Goal: Task Accomplishment & Management: Complete application form

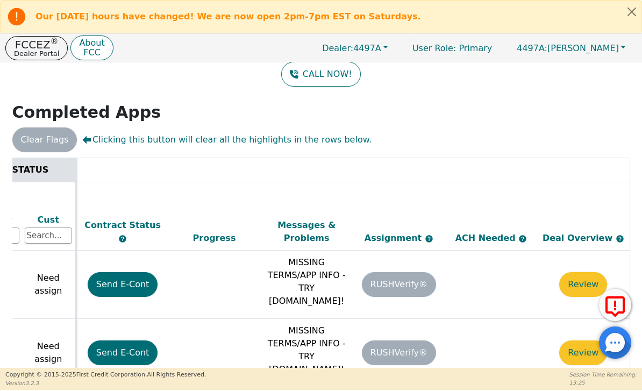
scroll to position [0, 555]
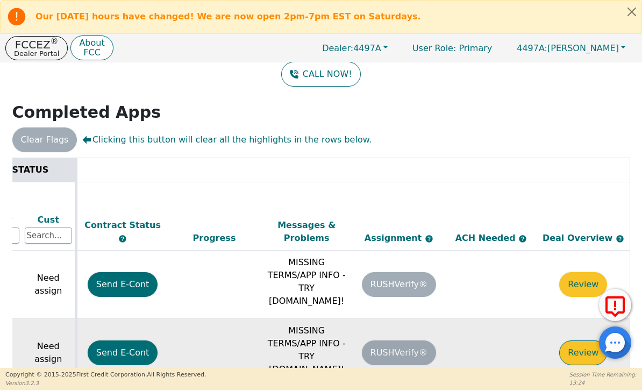
click at [581, 341] on button "Review" at bounding box center [584, 353] width 48 height 25
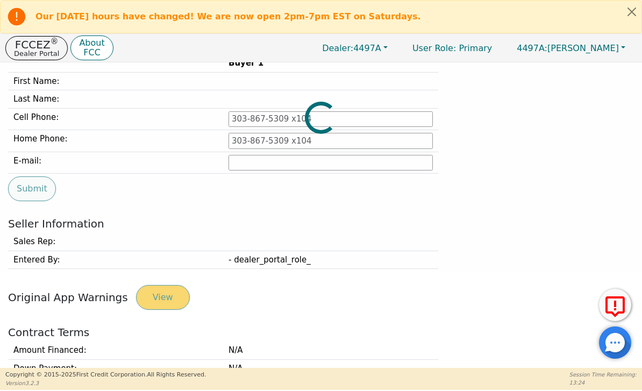
type input "[PHONE_NUMBER]"
type input "[EMAIL_ADDRESS][DOMAIN_NAME]"
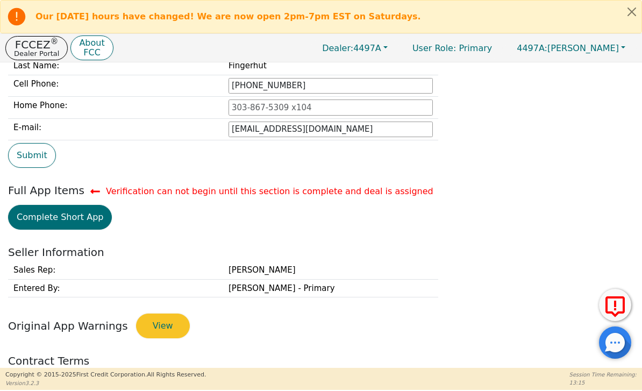
scroll to position [112, 0]
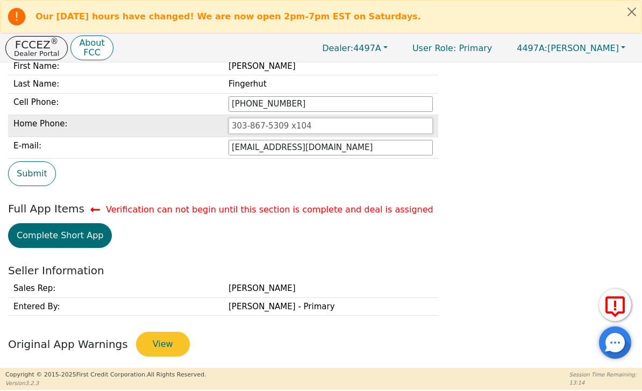
click at [368, 122] on input "tel" at bounding box center [331, 126] width 204 height 16
click at [367, 125] on input "tel" at bounding box center [331, 126] width 204 height 16
click at [309, 128] on input "tel" at bounding box center [331, 126] width 204 height 16
click at [345, 128] on input "tel" at bounding box center [331, 126] width 204 height 16
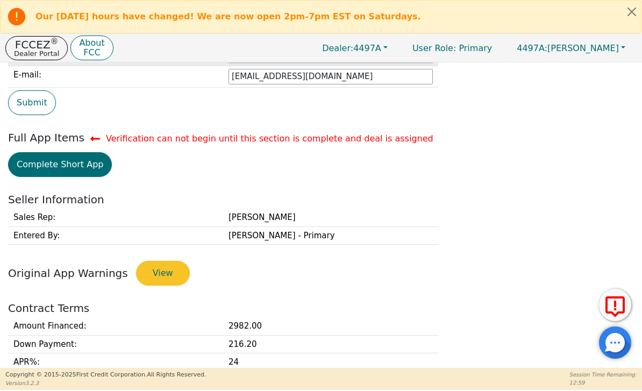
scroll to position [184, 0]
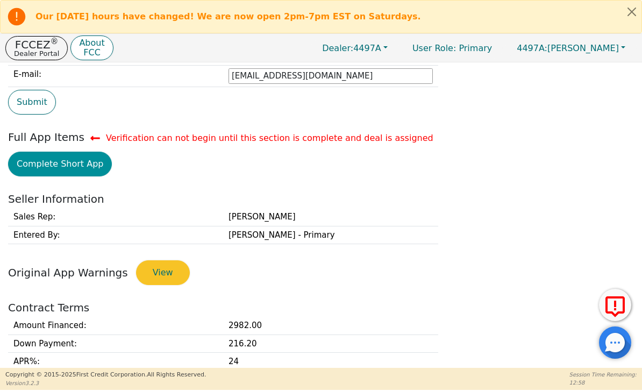
click at [50, 168] on button "Complete Short App" at bounding box center [60, 164] width 104 height 25
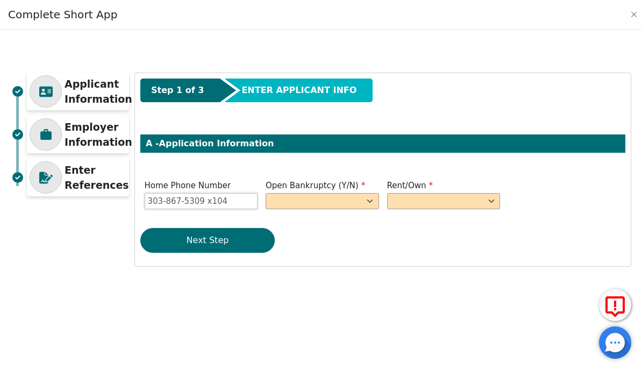
click at [248, 199] on input "Home Phone Number" at bounding box center [202, 201] width 114 height 16
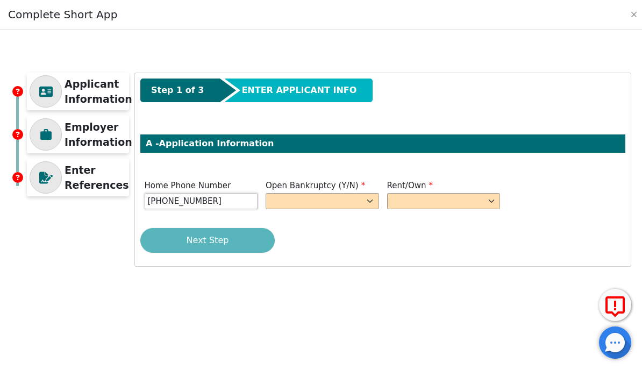
type input "[PHONE_NUMBER]"
click at [346, 208] on select "Yes No" at bounding box center [323, 201] width 114 height 16
select select "n"
click at [463, 207] on select "Rent Own" at bounding box center [444, 201] width 114 height 16
select select "Rent"
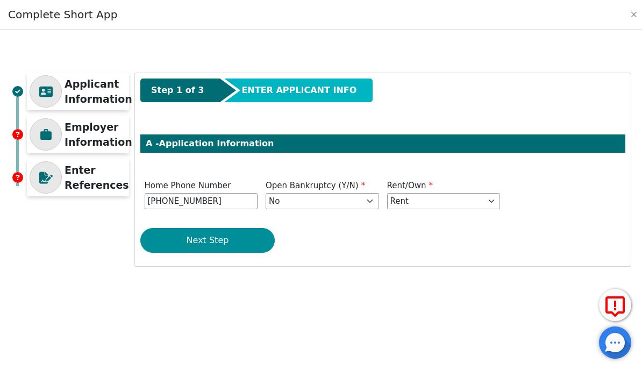
click at [253, 243] on button "Next Step" at bounding box center [207, 240] width 135 height 25
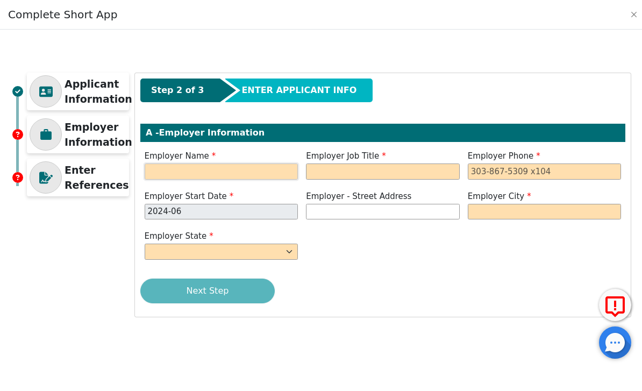
click at [251, 175] on input "text" at bounding box center [222, 172] width 154 height 16
type input "Kerbler and Company"
click at [401, 175] on input "text" at bounding box center [383, 172] width 154 height 16
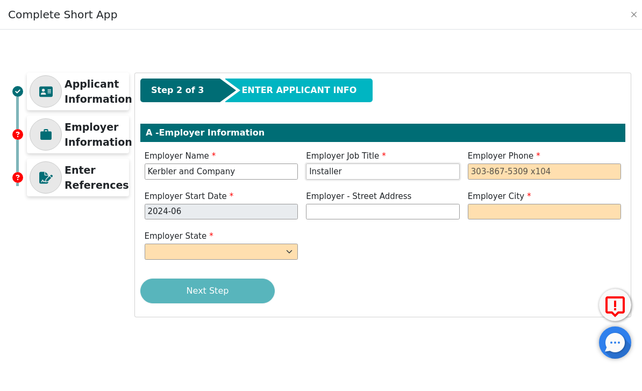
type input "Installer"
click at [527, 168] on input "tel" at bounding box center [545, 172] width 154 height 16
type input "[PHONE_NUMBER]"
click at [508, 214] on input "text" at bounding box center [545, 212] width 154 height 16
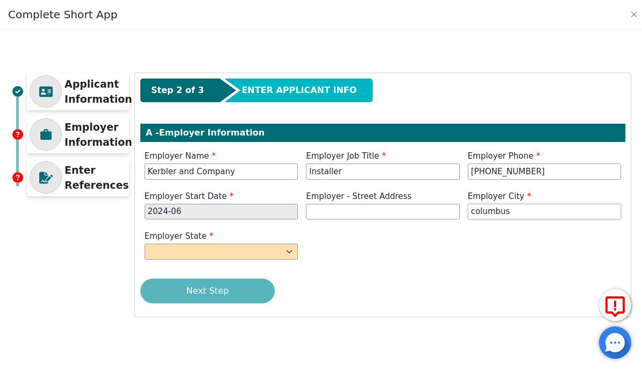
type input "columbus"
click at [273, 254] on select "AK AL AR AZ CA CO CT DC DE FL [GEOGRAPHIC_DATA] HI IA ID [GEOGRAPHIC_DATA] IN K…" at bounding box center [222, 252] width 154 height 16
select select "OH"
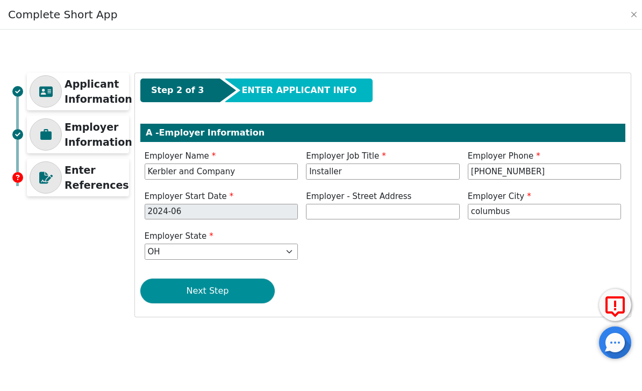
click at [249, 291] on button "Next Step" at bounding box center [207, 291] width 135 height 25
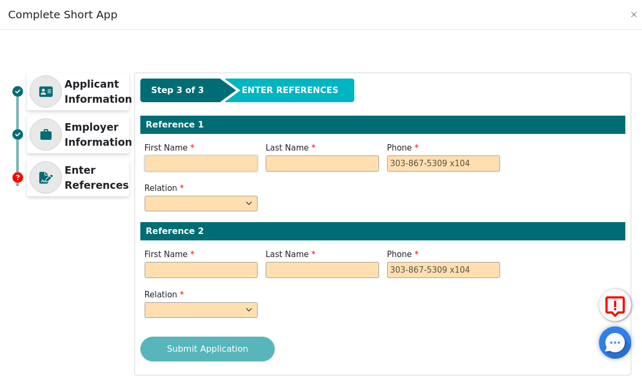
click at [213, 165] on input "text" at bounding box center [202, 164] width 114 height 16
click at [326, 169] on input "text" at bounding box center [323, 164] width 114 height 16
click at [215, 156] on input "Brice" at bounding box center [202, 164] width 114 height 16
click at [216, 166] on input "Brice" at bounding box center [202, 164] width 114 height 16
type input "Bruce"
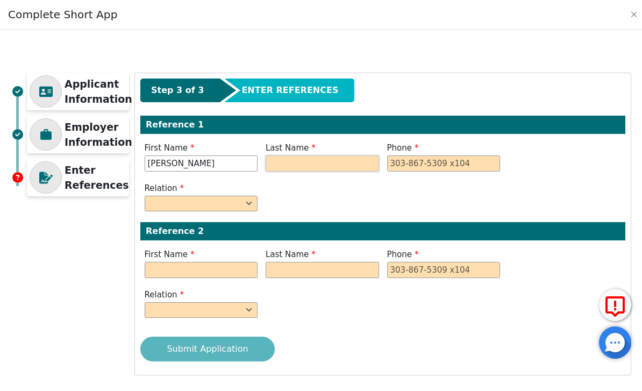
click at [327, 164] on input "text" at bounding box center [323, 164] width 114 height 16
type input "Fingerhut"
click at [449, 166] on input "tel" at bounding box center [444, 164] width 114 height 16
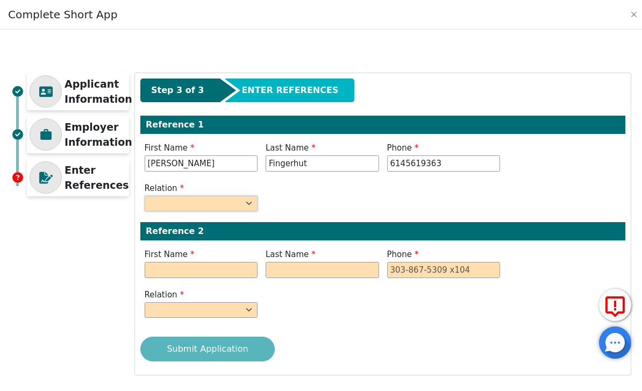
click at [227, 196] on select "FATHER MOTHER SISTER BROTHER DAUGHTER SON CO-WORKER NEIGHBOR FRIEND COUSIN G-MO…" at bounding box center [202, 204] width 114 height 16
type input "614-561-9363"
select select "FATHER"
click at [222, 277] on input "text" at bounding box center [202, 270] width 114 height 16
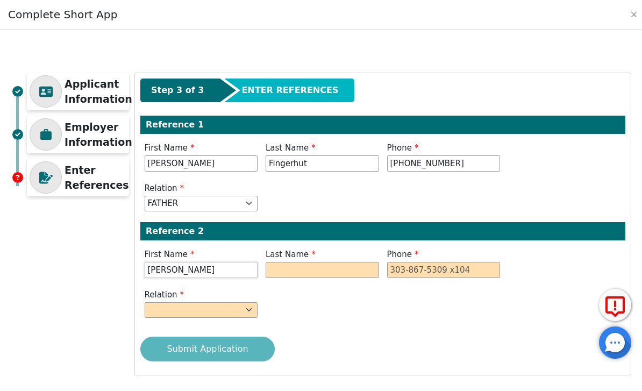
type input "Wayne"
click at [338, 276] on input "text" at bounding box center [323, 270] width 114 height 16
type input "Kauffman"
click at [443, 274] on input "tel" at bounding box center [444, 270] width 114 height 16
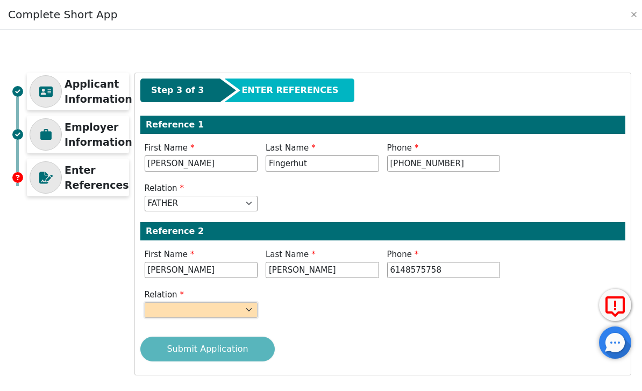
click at [237, 316] on select "FATHER MOTHER SISTER BROTHER DAUGHTER SON CO-WORKER NEIGHBOR FRIEND COUSIN G-MO…" at bounding box center [202, 310] width 114 height 16
type input "614-857-5758"
click at [235, 316] on select "FATHER MOTHER SISTER BROTHER DAUGHTER SON CO-WORKER NEIGHBOR FRIEND COUSIN G-MO…" at bounding box center [202, 310] width 114 height 16
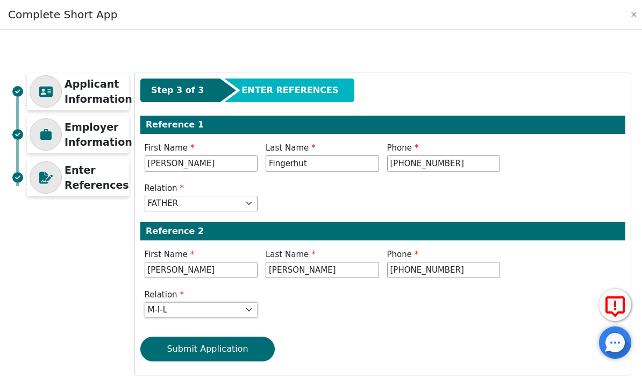
select select "FRIEND"
click at [377, 335] on div "Step 3 of 3 ENTER REFERENCES Reference 1 First Name Bruce Last Name Fingerhut P…" at bounding box center [383, 224] width 496 height 302
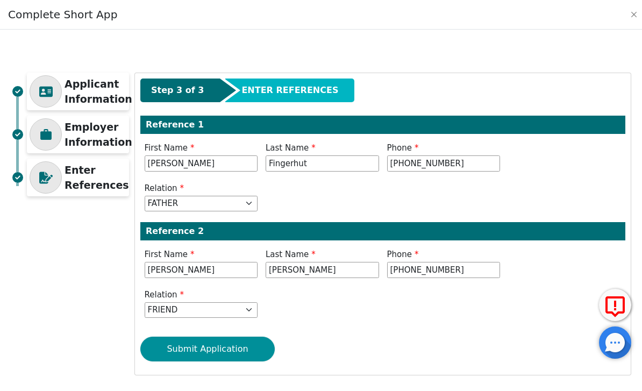
click at [245, 349] on button "Submit Application" at bounding box center [207, 349] width 135 height 25
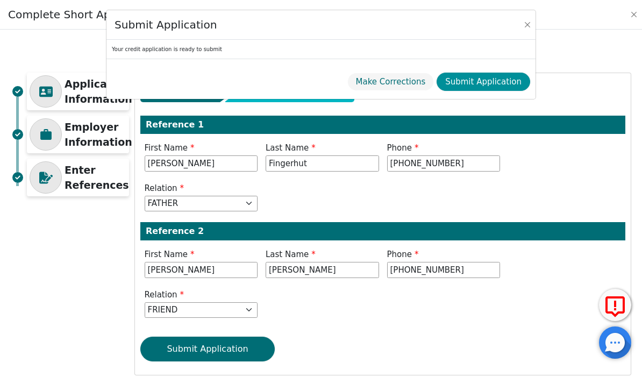
click at [501, 84] on button "Submit Application" at bounding box center [484, 82] width 94 height 19
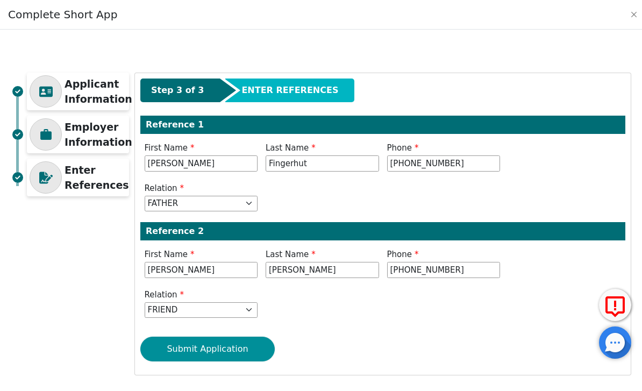
click at [244, 346] on button "Submit Application" at bounding box center [207, 349] width 135 height 25
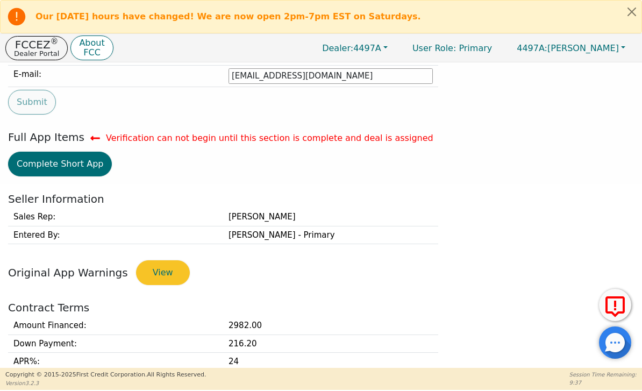
type input "[PHONE_NUMBER]"
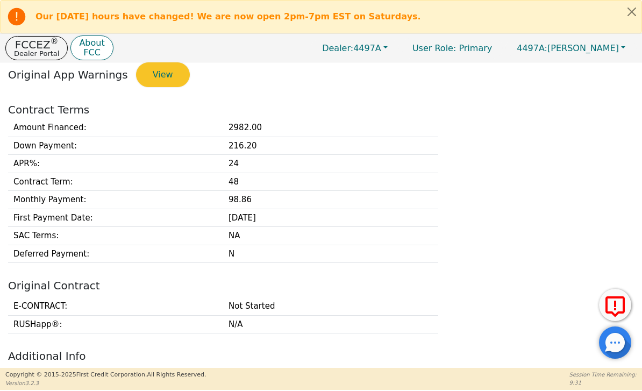
scroll to position [308, 0]
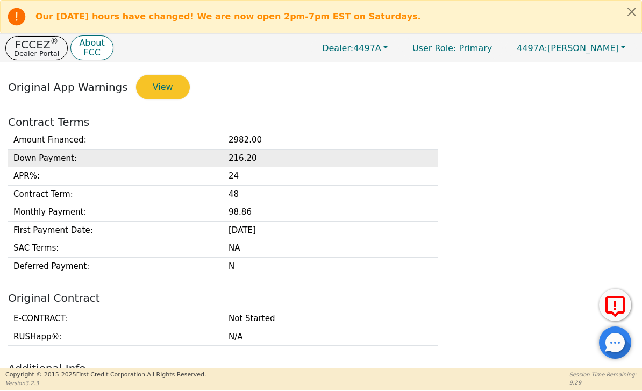
click at [291, 155] on td "216.20" at bounding box center [330, 158] width 215 height 18
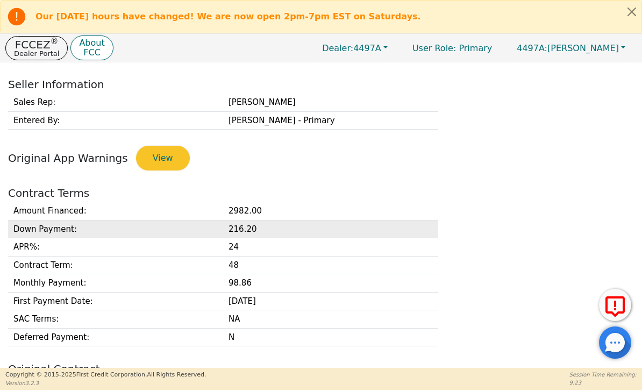
scroll to position [235, 0]
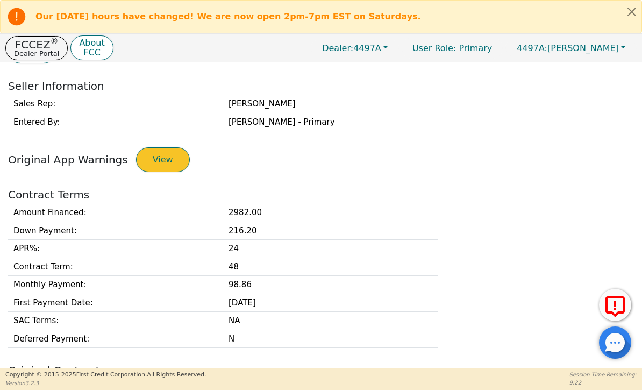
click at [149, 164] on button "View" at bounding box center [163, 159] width 54 height 25
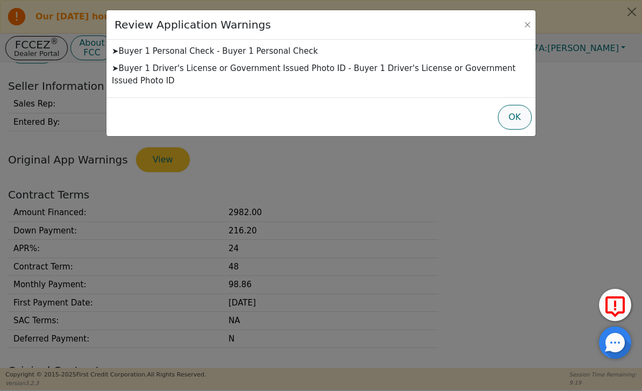
click at [528, 116] on button "OK" at bounding box center [515, 117] width 34 height 25
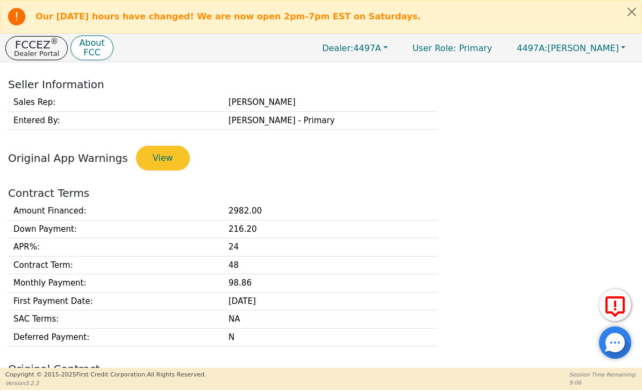
scroll to position [214, 0]
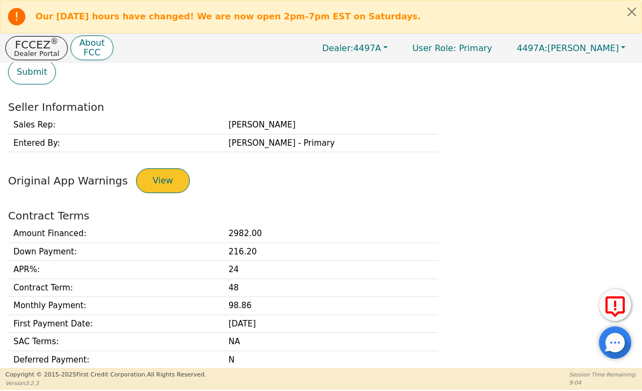
click at [163, 190] on button "View" at bounding box center [163, 180] width 54 height 25
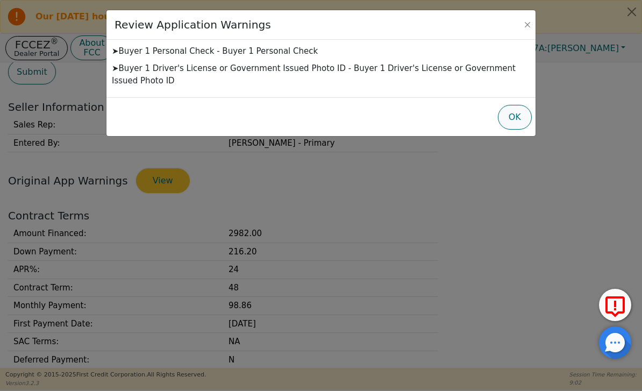
click at [506, 123] on button "OK" at bounding box center [515, 117] width 34 height 25
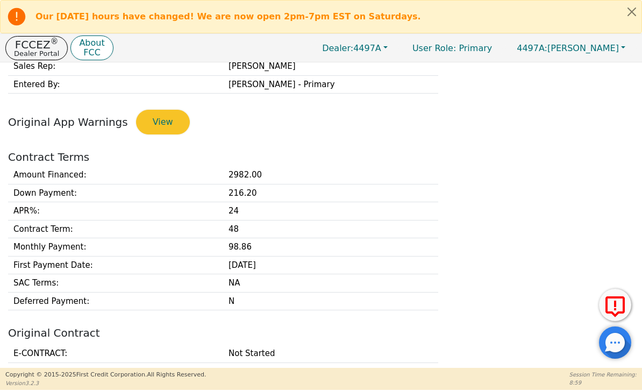
scroll to position [273, 0]
click at [499, 195] on div "Amount Financed : 2982.00 Down Payment : 216.20 APR% : 24 Contract Term : 48 Mo…" at bounding box center [321, 238] width 634 height 144
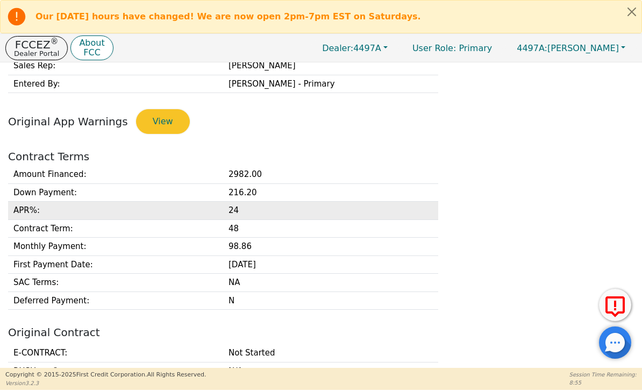
click at [181, 213] on td "APR% :" at bounding box center [115, 211] width 215 height 18
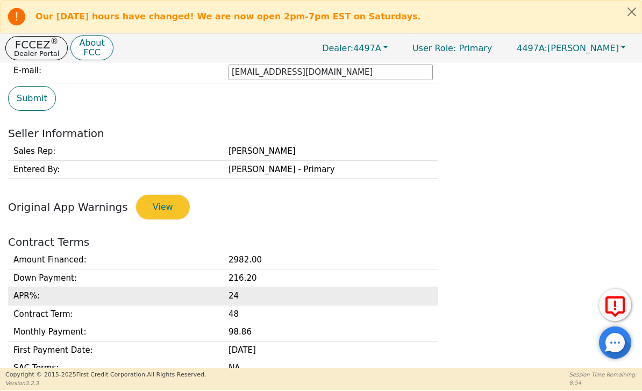
scroll to position [181, 0]
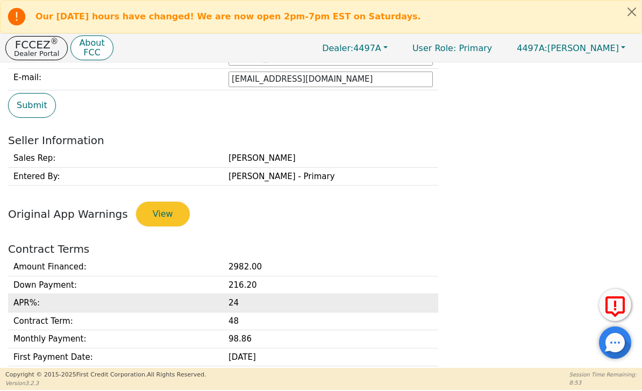
click at [277, 299] on td "24" at bounding box center [330, 303] width 215 height 18
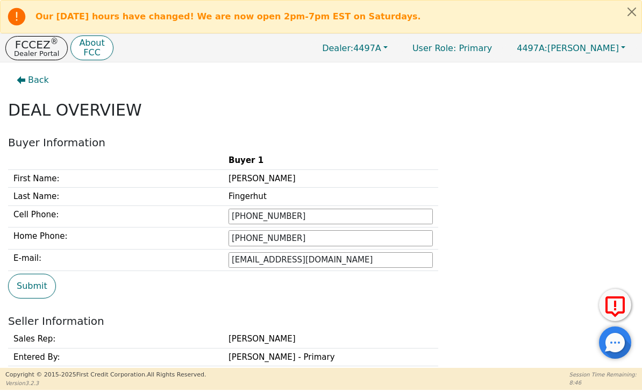
scroll to position [0, 0]
click at [25, 80] on icon "button" at bounding box center [21, 80] width 9 height 8
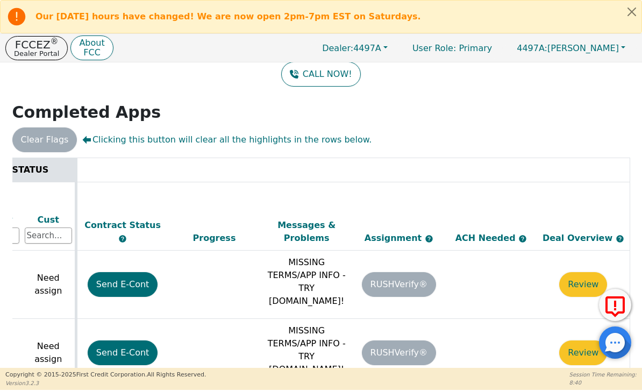
scroll to position [0, 555]
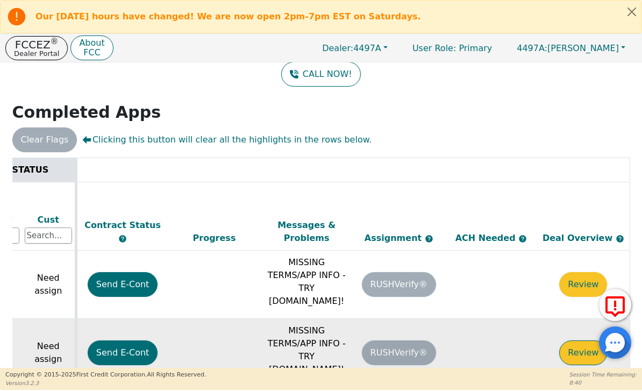
click at [573, 341] on button "Review" at bounding box center [584, 353] width 48 height 25
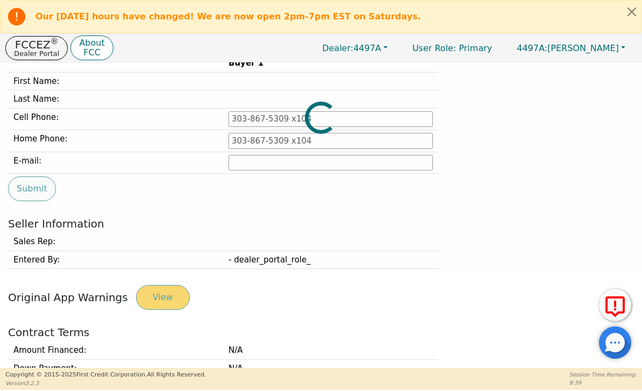
type input "[PHONE_NUMBER]"
type input "[EMAIL_ADDRESS][DOMAIN_NAME]"
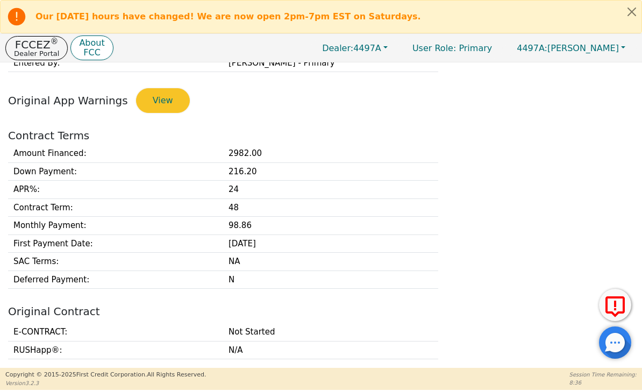
scroll to position [298, 0]
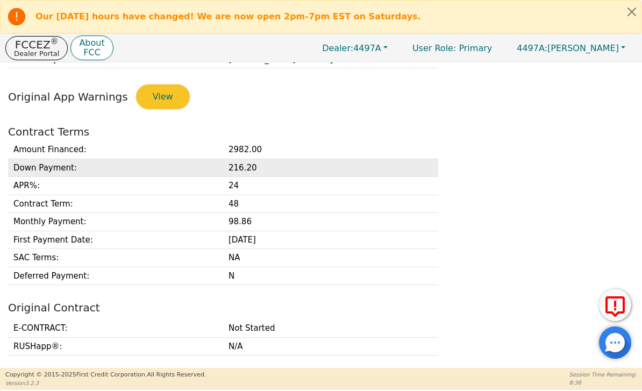
click at [381, 169] on td "216.20" at bounding box center [330, 168] width 215 height 18
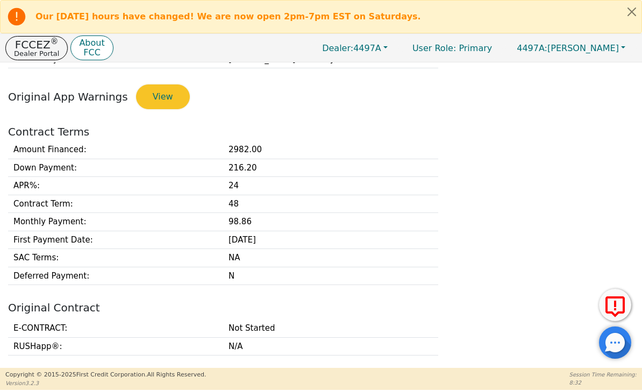
click at [515, 234] on div "Amount Financed : 2982.00 Down Payment : 216.20 APR% : 24 Contract Term : 48 Mo…" at bounding box center [321, 213] width 634 height 144
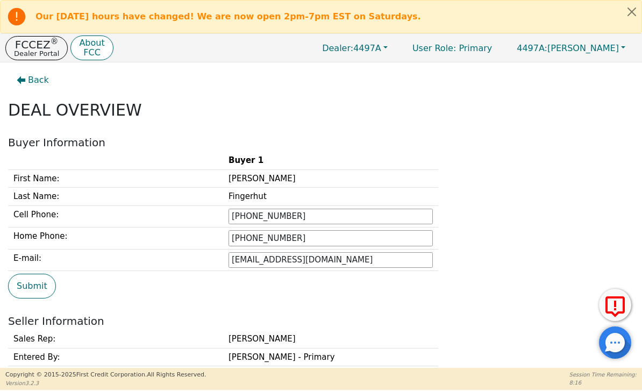
scroll to position [0, 0]
click at [515, 207] on div "Buyer 1 First Name: Joshua Last Name: Fingerhut Cell Phone: 614-256-0580 Home P…" at bounding box center [321, 211] width 634 height 119
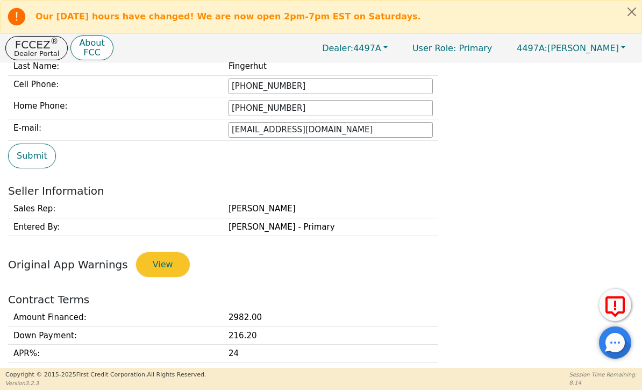
scroll to position [132, 0]
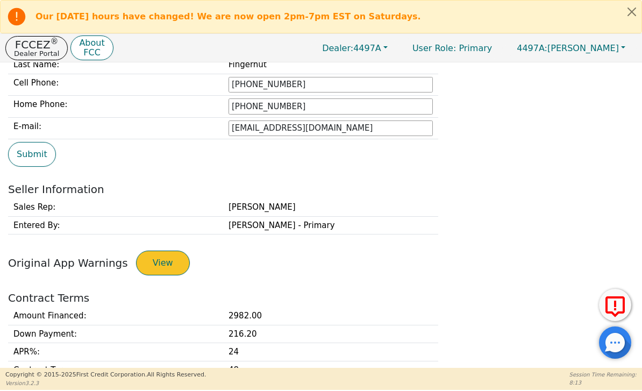
click at [156, 259] on button "View" at bounding box center [163, 263] width 54 height 25
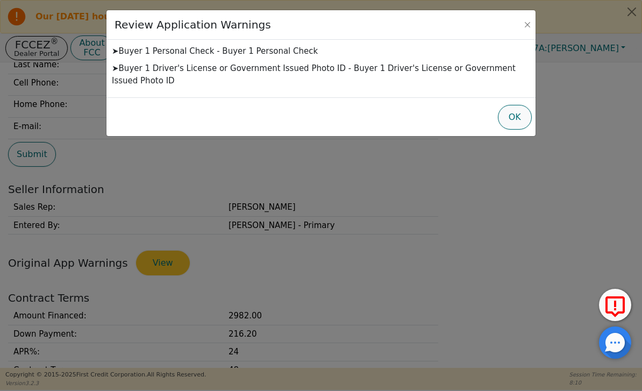
click at [514, 118] on button "OK" at bounding box center [515, 117] width 34 height 25
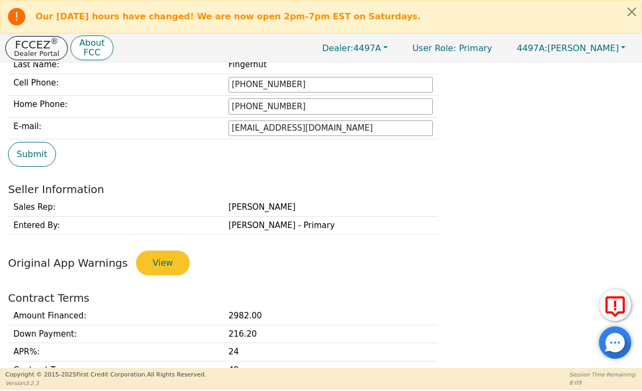
click at [50, 50] on p "Dealer Portal" at bounding box center [36, 53] width 45 height 7
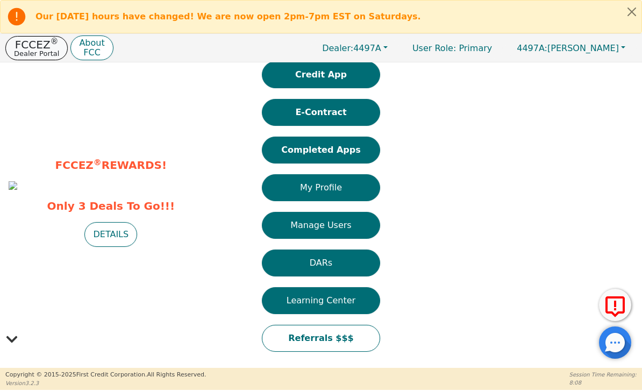
scroll to position [50, 0]
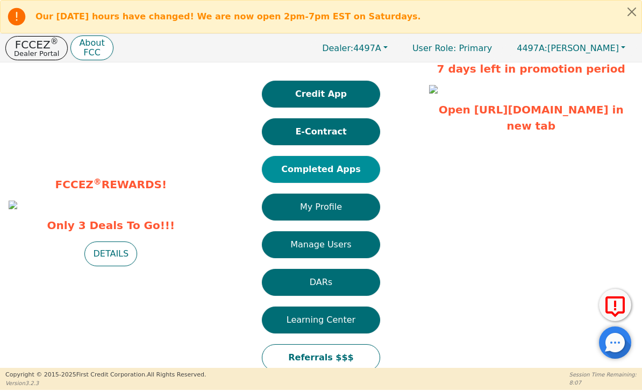
click at [354, 156] on button "Completed Apps" at bounding box center [321, 169] width 118 height 27
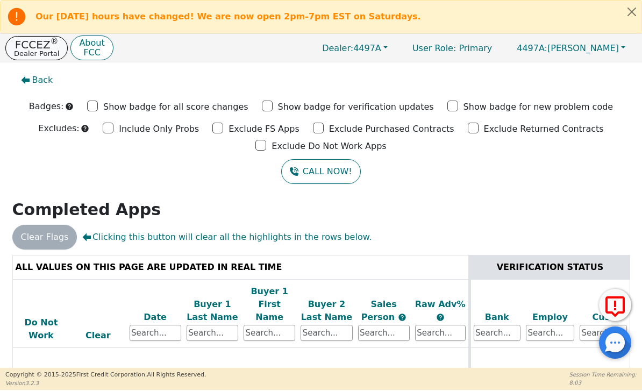
click at [44, 50] on p "Dealer Portal" at bounding box center [36, 53] width 45 height 7
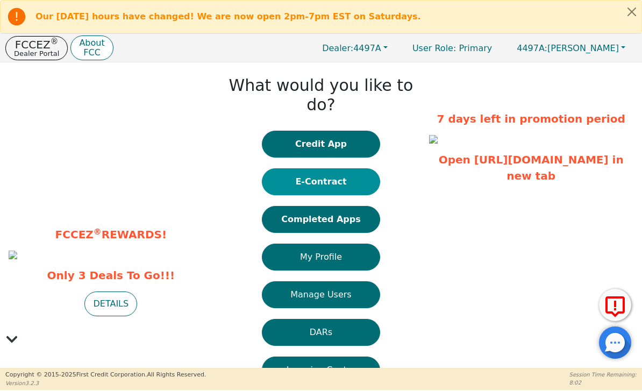
click at [344, 168] on button "E-Contract" at bounding box center [321, 181] width 118 height 27
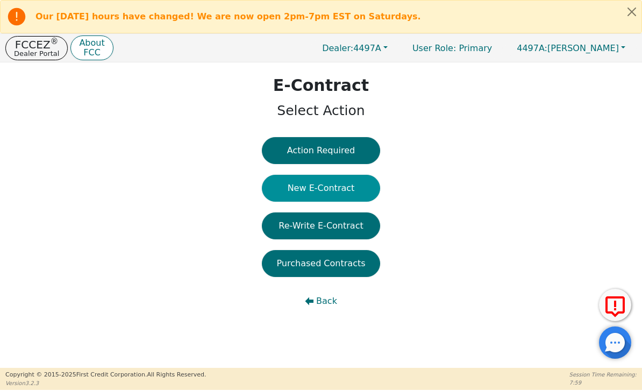
click at [355, 190] on button "New E-Contract" at bounding box center [321, 188] width 118 height 27
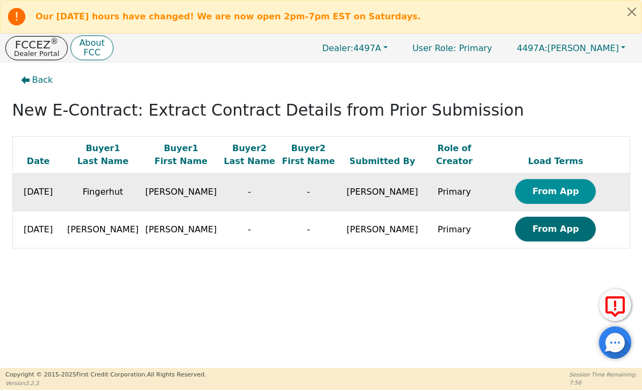
click at [560, 196] on button "From App" at bounding box center [555, 191] width 81 height 25
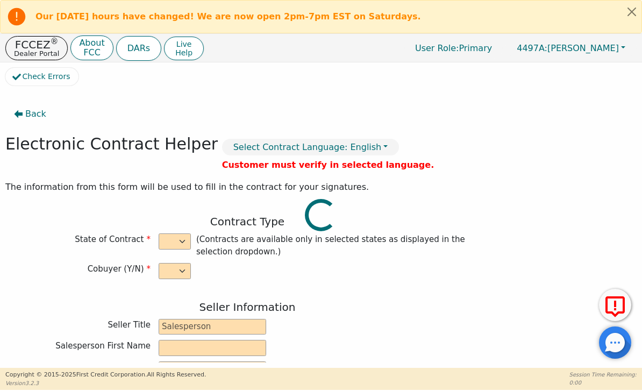
select select "n"
type input "General Manager"
type input "Brian"
type input "Bentley"
type input "HYDRO TECH INTERIORS INC"
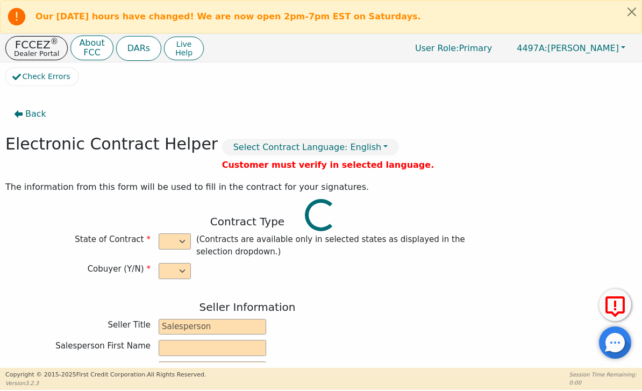
type input "36455 LIME BANK RD"
type input "LOGAN"
select select "OH"
type input "43138"
type input "[PERSON_NAME]"
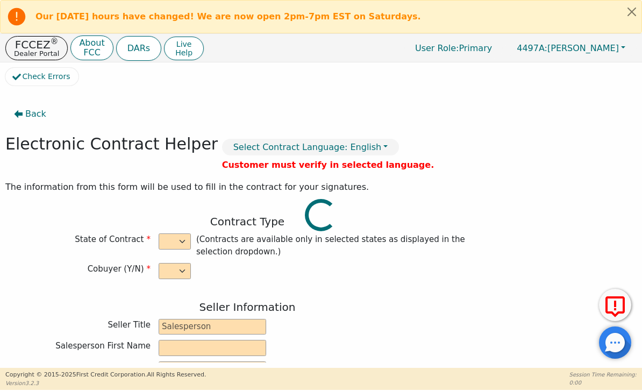
type input "Fingerhut"
type input "[EMAIL_ADDRESS][DOMAIN_NAME]"
type input "3021 Bethel Rd APT 303"
type input "Columbus"
select select "OH"
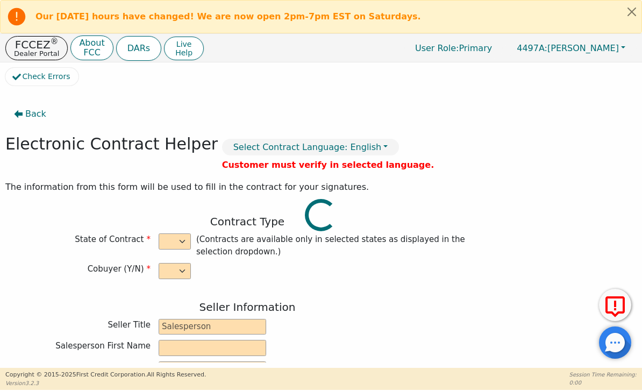
type input "43220"
type input "[DATE]"
type input "24.99"
type input "2025-10-24"
type input "48"
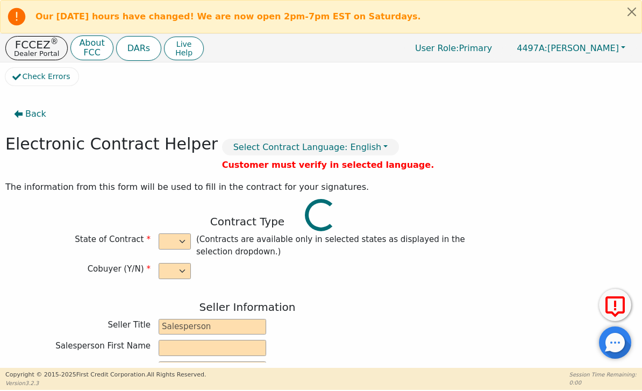
type input "0"
type input "3198.20"
type input "216.20"
type input "2982.00"
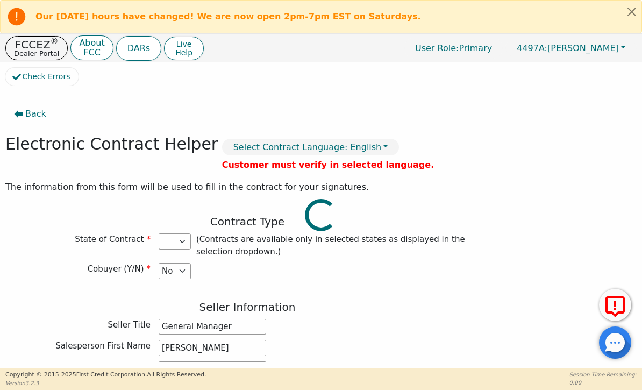
select select "OH"
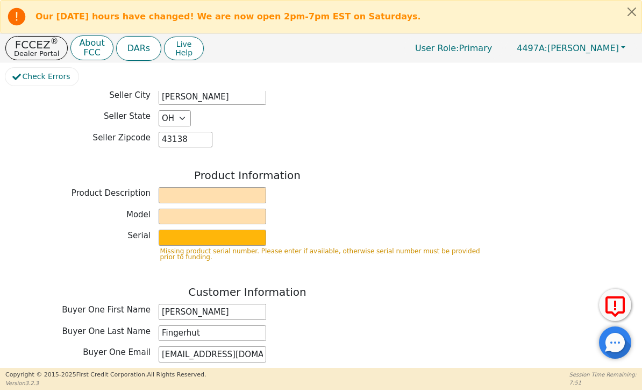
scroll to position [345, 0]
click at [236, 192] on input "text" at bounding box center [213, 195] width 108 height 16
type input "Ritello"
click at [234, 213] on input "text" at bounding box center [213, 216] width 108 height 16
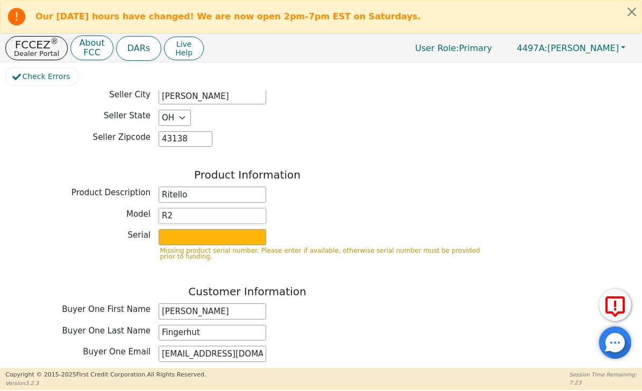
type input "R2"
click at [347, 293] on div "Customer Information Buyer One First Name Joshua Buyer One Last Name Fingerhut …" at bounding box center [247, 390] width 484 height 210
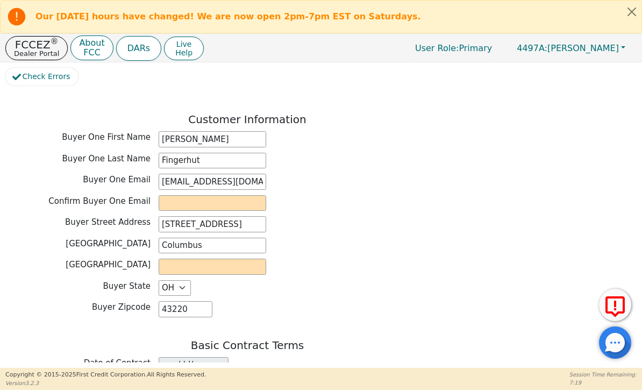
scroll to position [520, 0]
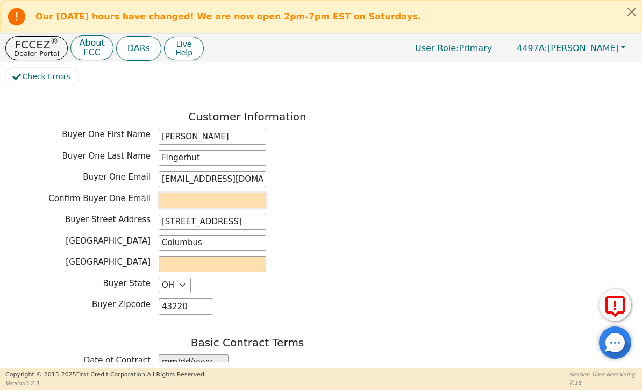
click at [244, 193] on input "email" at bounding box center [213, 201] width 108 height 16
type input "[EMAIL_ADDRESS][DOMAIN_NAME]"
click at [242, 260] on input "text" at bounding box center [213, 264] width 108 height 16
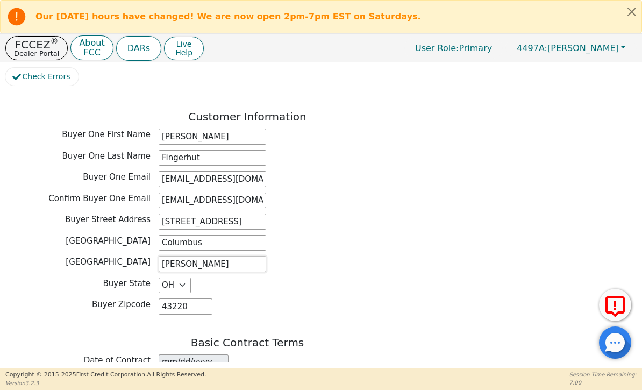
type input "franklin"
click at [439, 288] on div "Customer Information Buyer One First Name Joshua Buyer One Last Name Fingerhut …" at bounding box center [247, 215] width 484 height 210
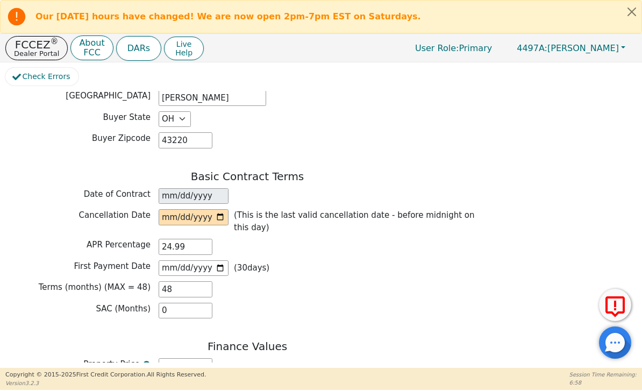
scroll to position [686, 0]
click at [205, 210] on input "date" at bounding box center [194, 218] width 70 height 16
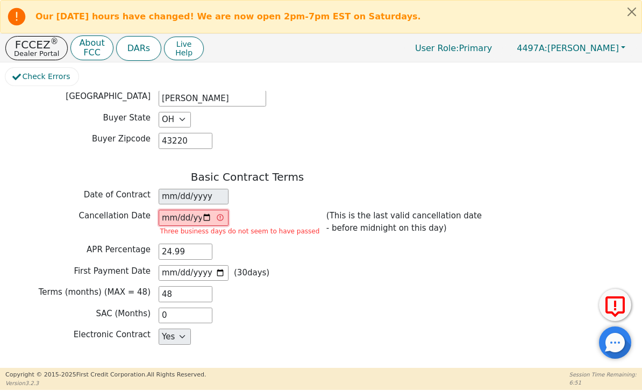
type input "2025-09-27"
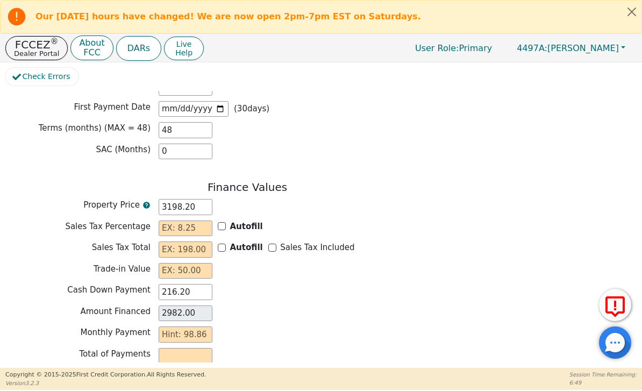
scroll to position [867, 0]
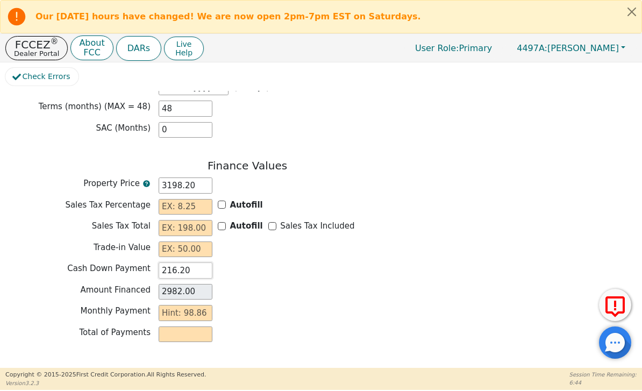
click at [195, 263] on input "216.20" at bounding box center [186, 271] width 54 height 16
type input "216."
type input "2982.20"
type input "21"
type input "3177.20"
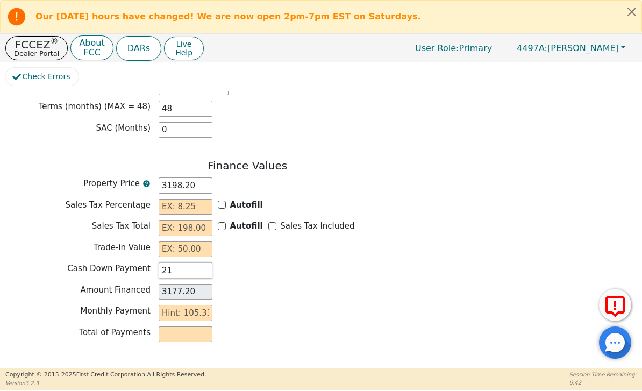
type input "2"
type input "3196.20"
type input "0.00"
type input "3"
type input "3195.20"
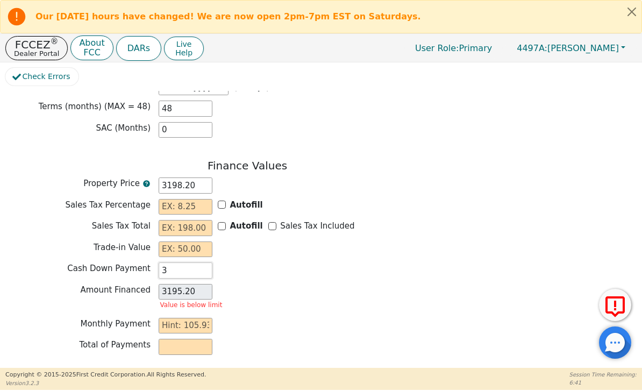
type input "35"
type input "3163.20"
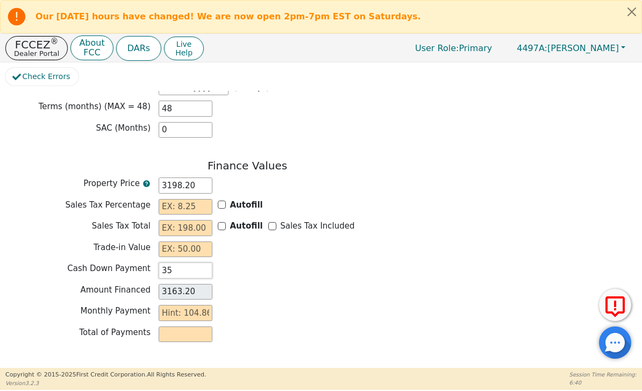
type input "350"
type input "2848.20"
type input "350.00"
click at [319, 292] on div "Amount Financed 2848.20" at bounding box center [247, 293] width 484 height 19
click at [270, 222] on input "Sales Tax Included" at bounding box center [273, 226] width 8 height 8
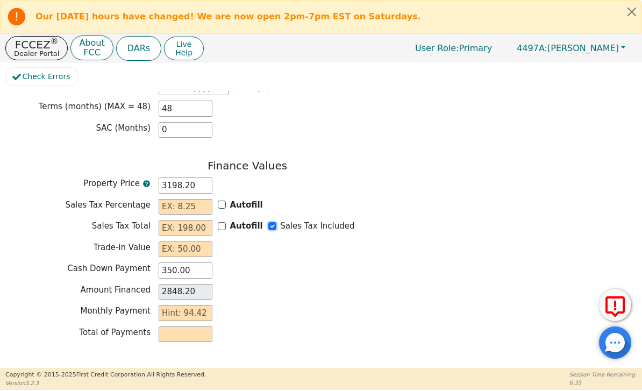
checkbox input "true"
type input "0.00"
click at [199, 200] on input "text" at bounding box center [186, 207] width 54 height 16
click at [223, 201] on input "Autofill" at bounding box center [222, 205] width 8 height 8
checkbox input "true"
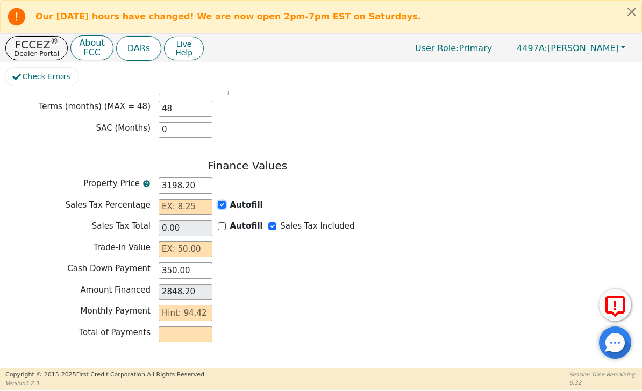
type input "0.00"
click at [205, 243] on input "text" at bounding box center [186, 250] width 54 height 16
click at [476, 274] on div "Finance Values Property Price 3198.20 Sales Tax Percentage 0.00 Autofill Sales …" at bounding box center [247, 253] width 484 height 188
type input "0.00"
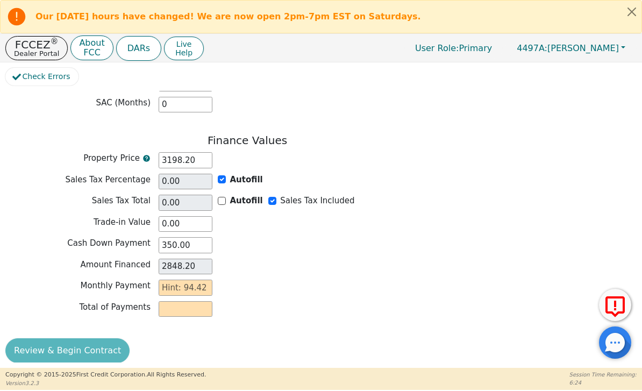
scroll to position [892, 0]
click at [199, 281] on input "text" at bounding box center [186, 288] width 54 height 16
type input "9"
type input "432.00"
type input "94"
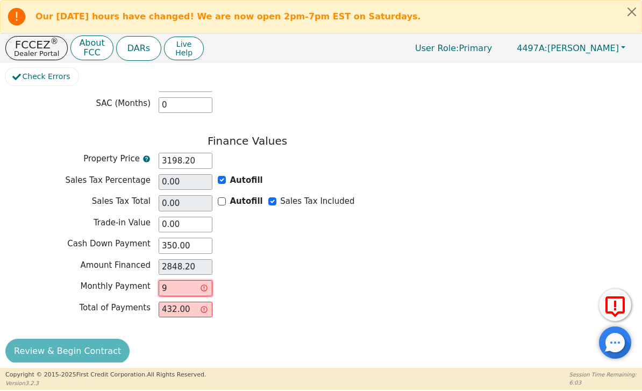
type input "4512.00"
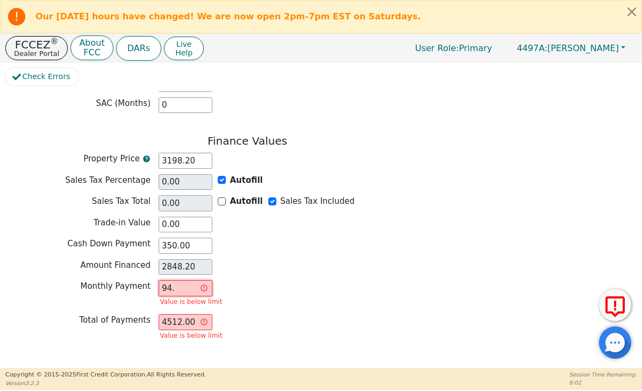
type input "94.4"
type input "4531.20"
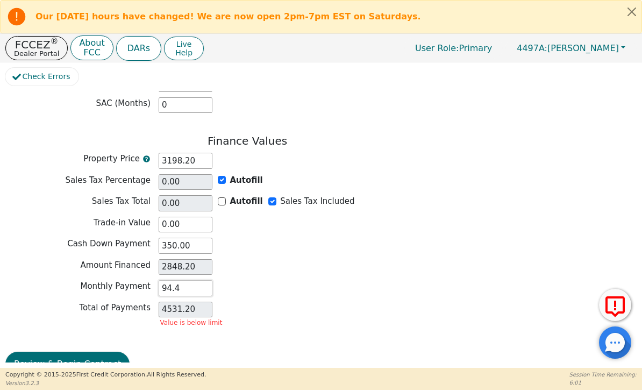
type input "94.42"
type input "4532.16"
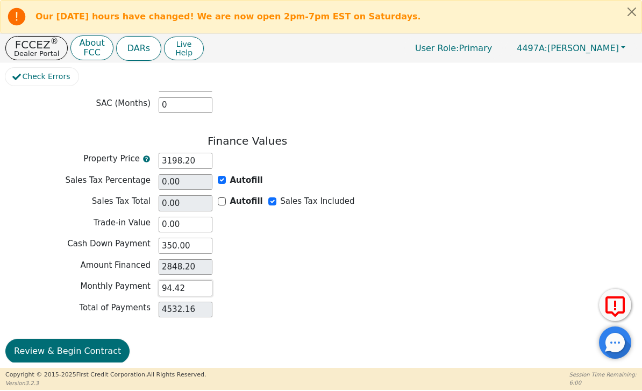
type input "94.42"
click at [302, 287] on div "Monthly Payment 94.42" at bounding box center [247, 289] width 484 height 19
click at [105, 351] on button "Review & Begin Contract" at bounding box center [67, 351] width 124 height 25
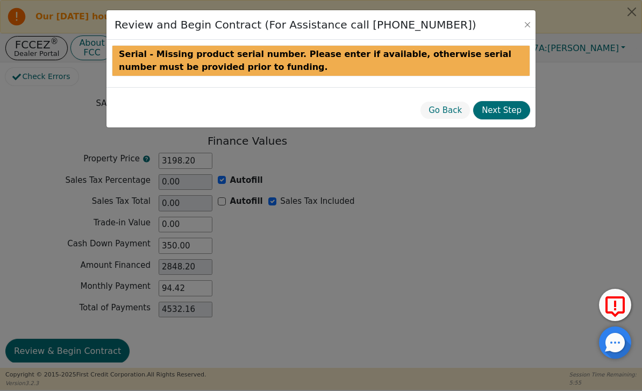
click at [385, 290] on div "Review and Begin Contract (For Assistance call 720-407-8671) Serial - Missing p…" at bounding box center [321, 195] width 642 height 391
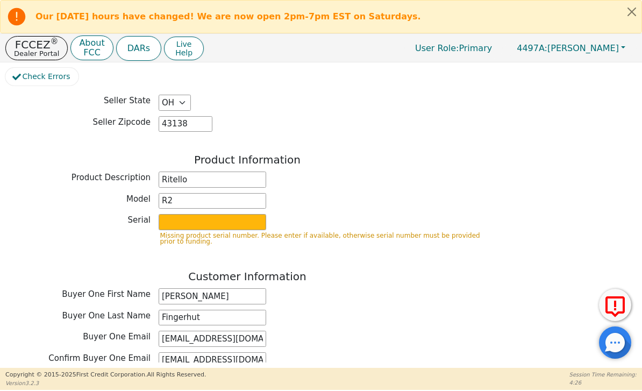
scroll to position [360, 0]
click at [231, 221] on input "text" at bounding box center [213, 222] width 108 height 16
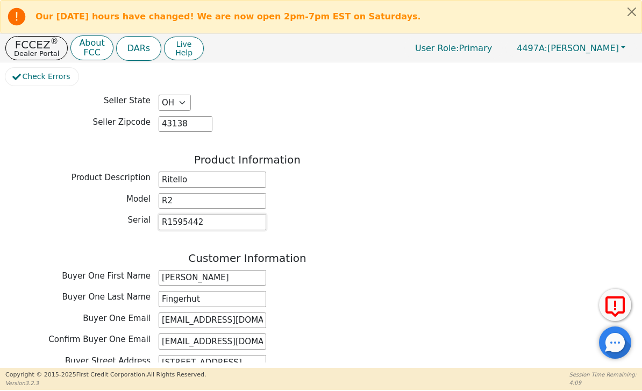
type input "R1595442"
click at [380, 252] on h3 "Customer Information" at bounding box center [247, 258] width 484 height 13
click at [449, 313] on div "Buyer One Email ohiopublicservice@gmail.com" at bounding box center [247, 321] width 484 height 16
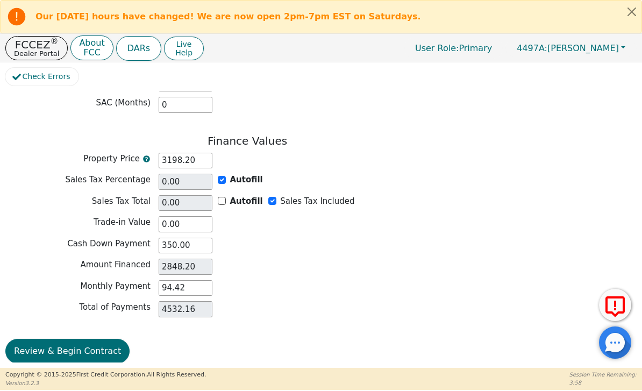
scroll to position [873, 0]
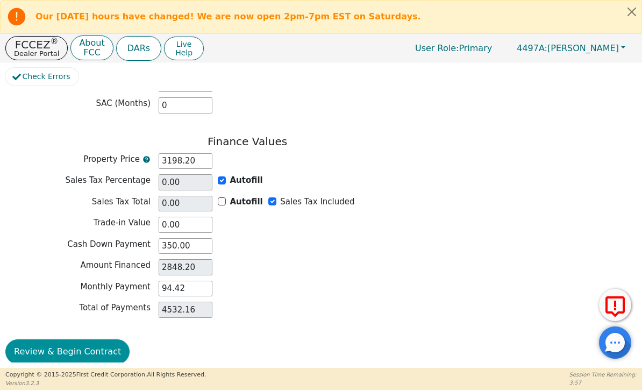
click at [73, 340] on button "Review & Begin Contract" at bounding box center [67, 352] width 124 height 25
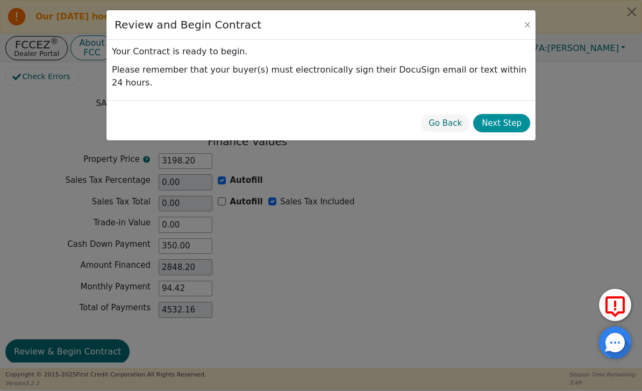
click at [510, 114] on button "Next Step" at bounding box center [502, 123] width 57 height 19
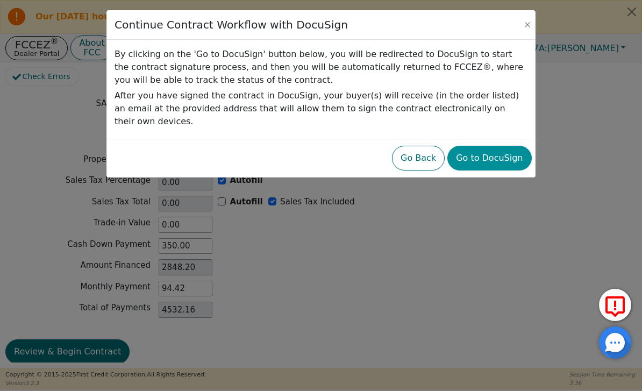
click at [507, 146] on button "Go to DocuSign" at bounding box center [490, 158] width 84 height 25
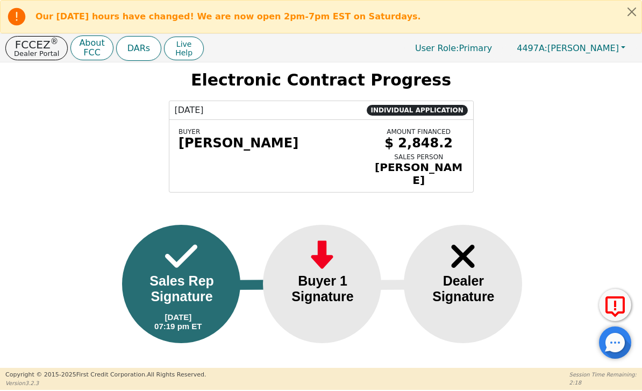
scroll to position [14, 0]
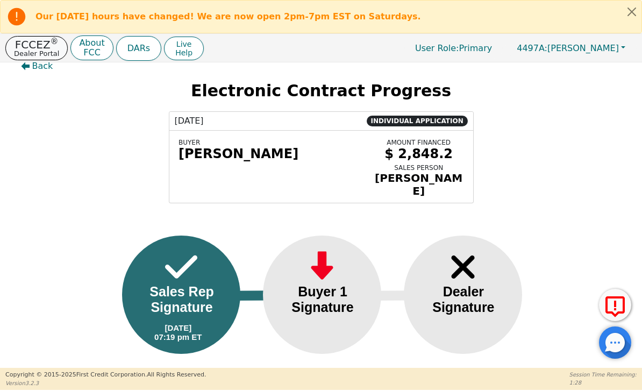
click at [40, 54] on p "Dealer Portal" at bounding box center [36, 53] width 45 height 7
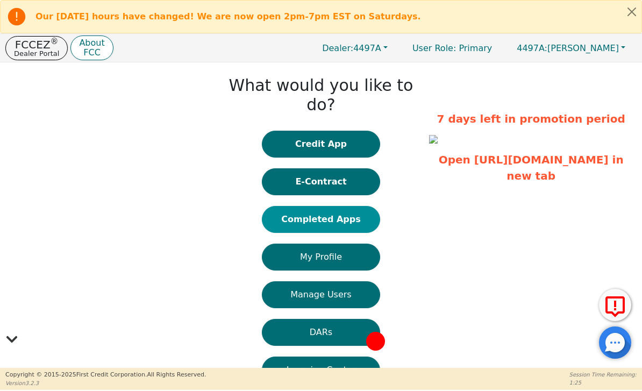
click at [361, 206] on button "Completed Apps" at bounding box center [321, 219] width 118 height 27
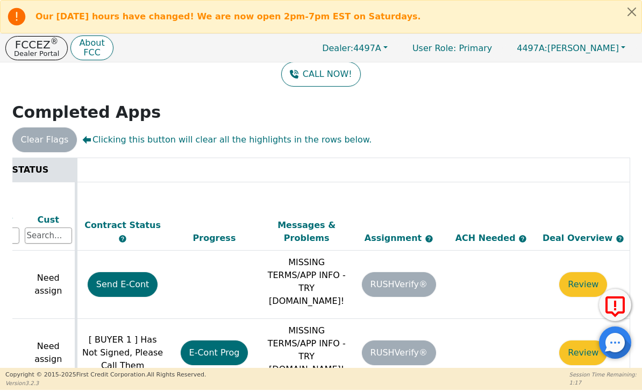
scroll to position [0, 555]
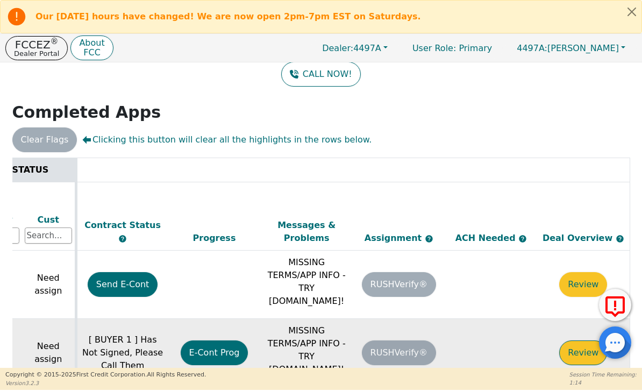
click at [580, 341] on button "Review" at bounding box center [584, 353] width 48 height 25
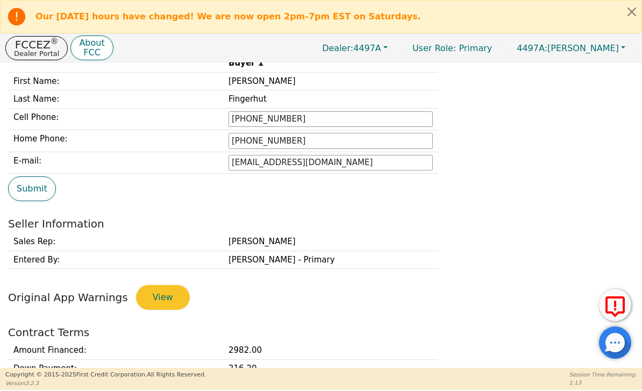
type input "[PHONE_NUMBER]"
type input "[EMAIL_ADDRESS][DOMAIN_NAME]"
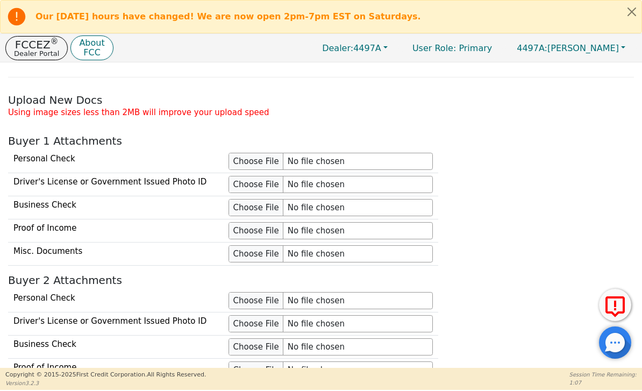
scroll to position [816, 0]
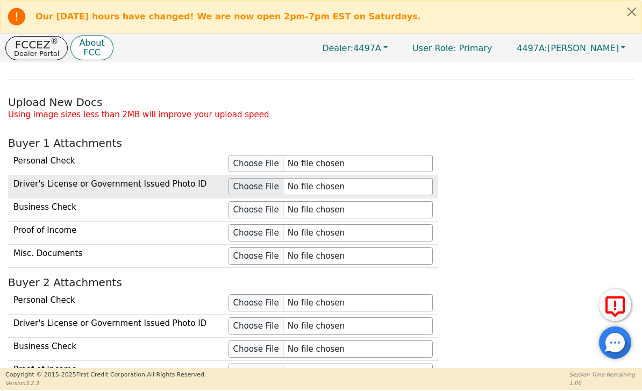
click at [259, 185] on input "file" at bounding box center [331, 186] width 204 height 17
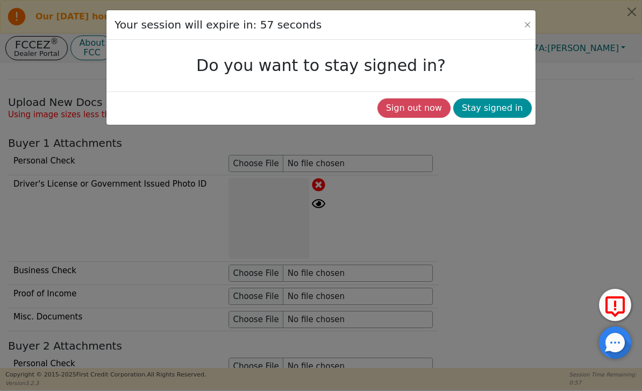
click at [500, 108] on button "Stay signed in" at bounding box center [493, 107] width 79 height 19
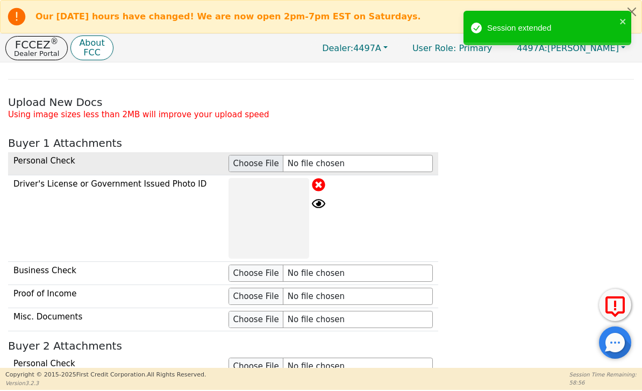
click at [254, 161] on input "file" at bounding box center [331, 163] width 204 height 17
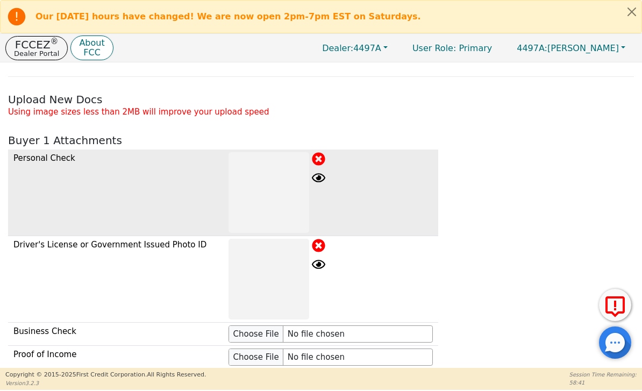
scroll to position [820, 0]
click at [321, 157] on icon at bounding box center [318, 157] width 13 height 13
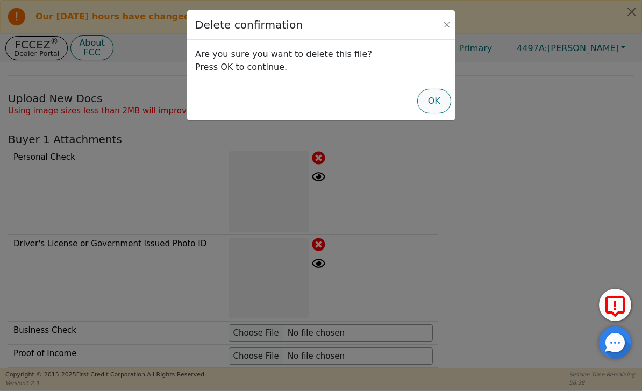
click at [435, 101] on button "OK" at bounding box center [435, 101] width 34 height 25
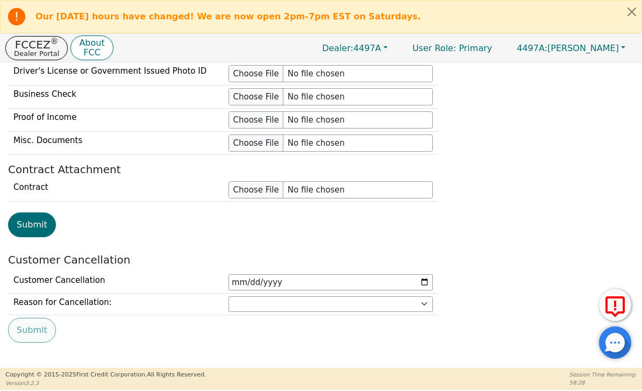
scroll to position [1131, 0]
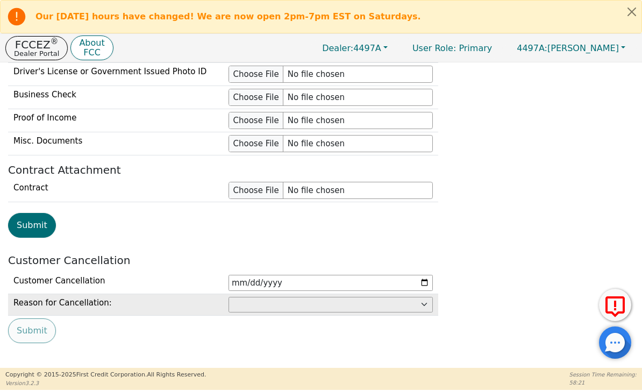
click at [427, 306] on select "Customer: cannot afford Customer: dissatisfied with product Customer: unavailab…" at bounding box center [331, 305] width 204 height 16
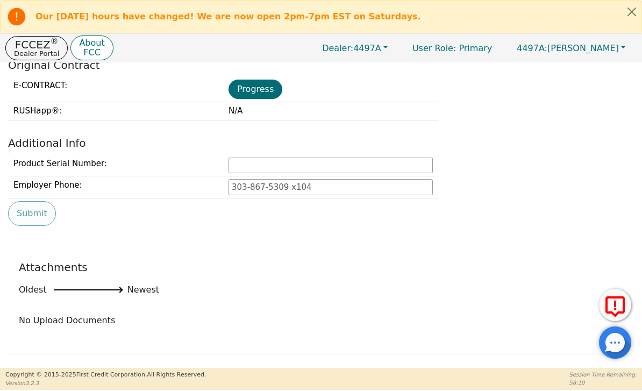
scroll to position [534, 0]
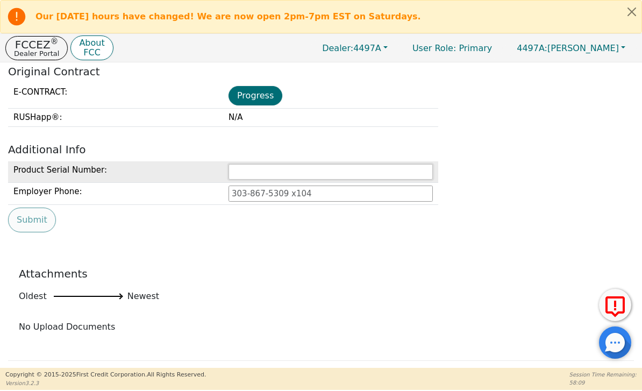
click at [409, 172] on input "text" at bounding box center [331, 172] width 204 height 16
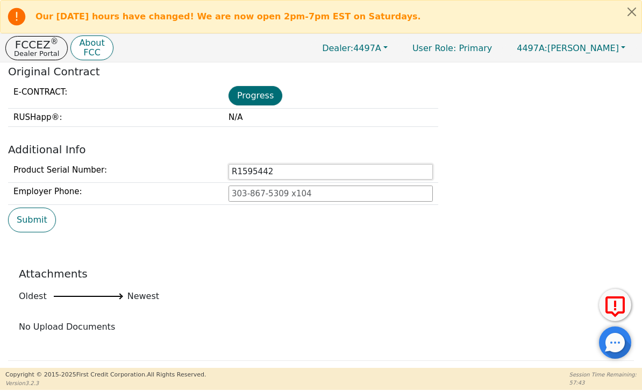
type input "R1595442"
click at [279, 249] on div "Attachments Oldest Newest No Upload Documents" at bounding box center [321, 313] width 634 height 129
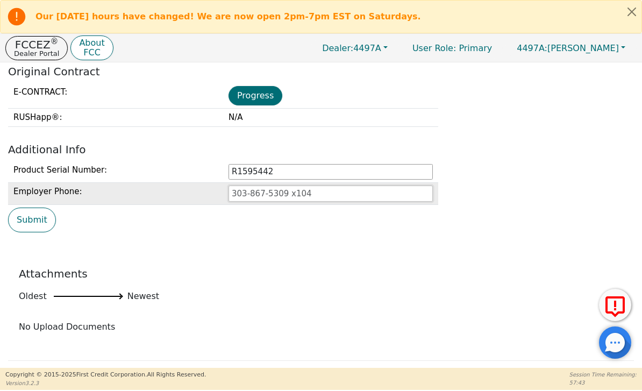
click at [321, 197] on input "tel" at bounding box center [331, 194] width 204 height 16
click at [351, 186] on input "tel" at bounding box center [331, 194] width 204 height 16
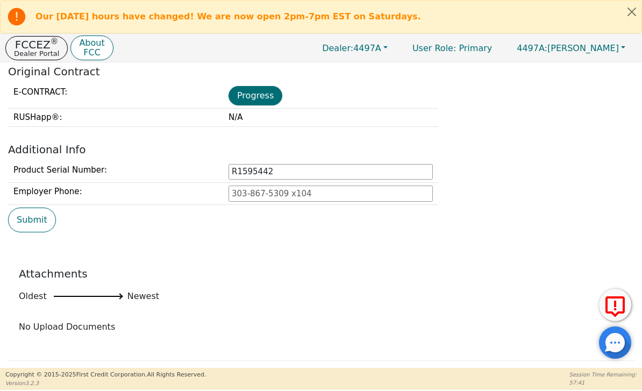
click at [612, 364] on div "Attachments Oldest Newest No Upload Documents" at bounding box center [321, 313] width 634 height 129
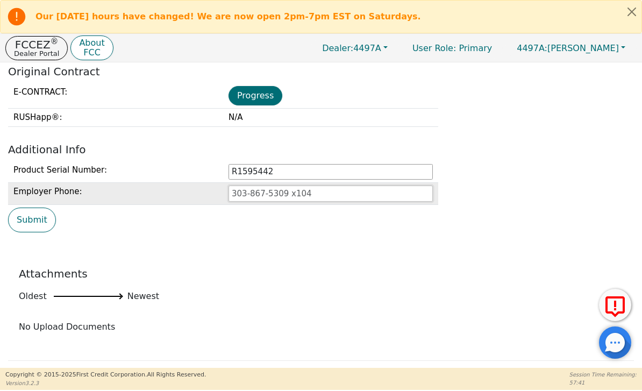
click at [343, 188] on input "tel" at bounding box center [331, 194] width 204 height 16
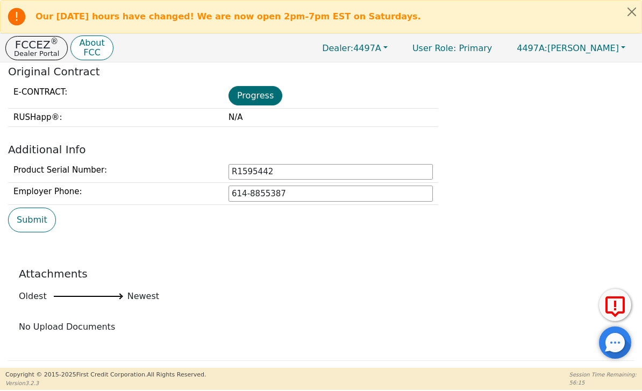
click at [352, 309] on div "Attachments Oldest Newest No Upload Documents" at bounding box center [321, 309] width 626 height 104
type input "[PHONE_NUMBER]"
click at [38, 218] on button "Submit" at bounding box center [32, 220] width 48 height 25
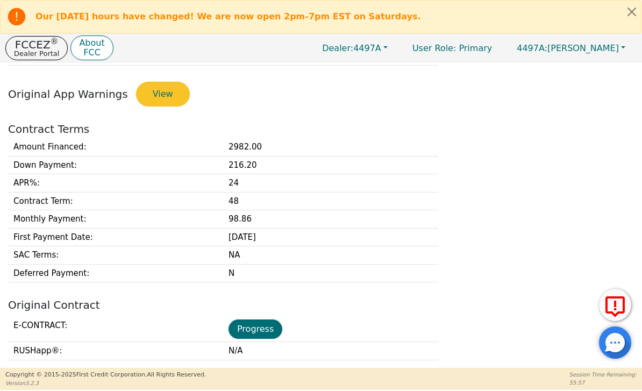
scroll to position [299, 0]
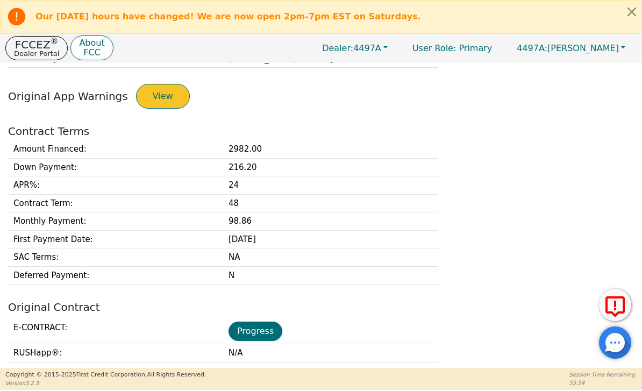
click at [153, 100] on button "View" at bounding box center [163, 96] width 54 height 25
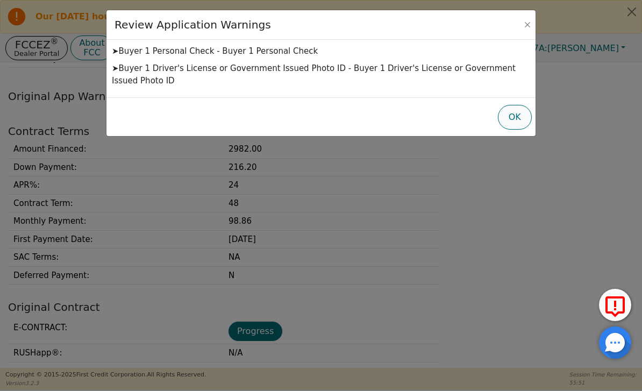
click at [521, 119] on button "OK" at bounding box center [515, 117] width 34 height 25
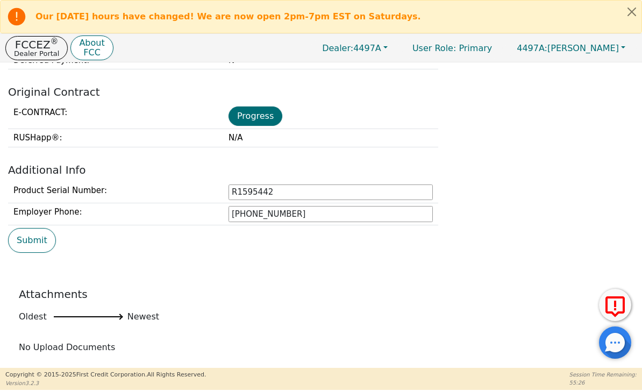
scroll to position [511, 0]
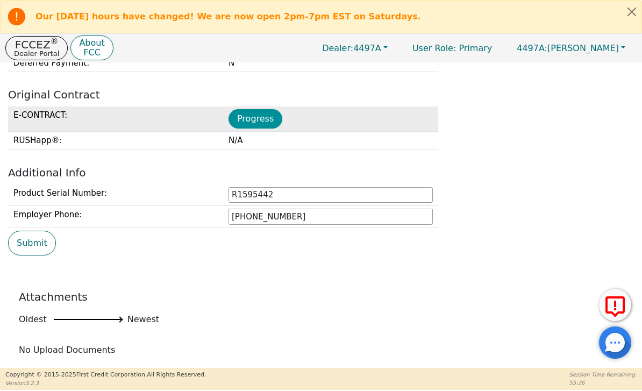
click at [261, 123] on button "Progress" at bounding box center [256, 118] width 54 height 19
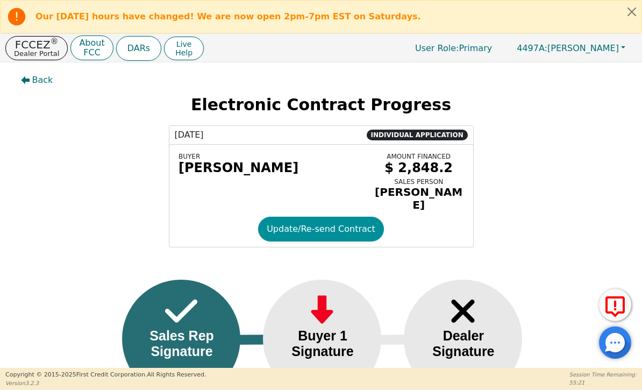
click at [349, 218] on button "Update/Re-send Contract" at bounding box center [321, 229] width 126 height 25
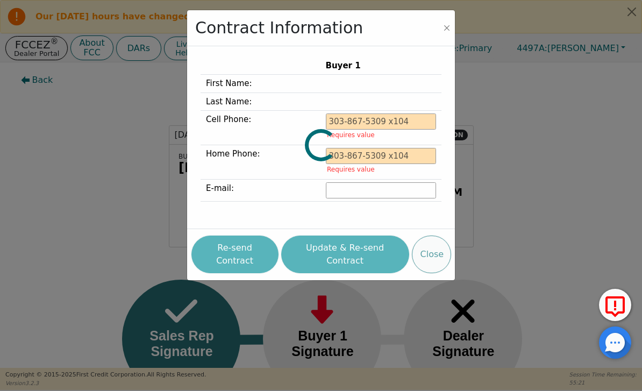
type input "[PHONE_NUMBER]"
type input "[EMAIL_ADDRESS][DOMAIN_NAME]"
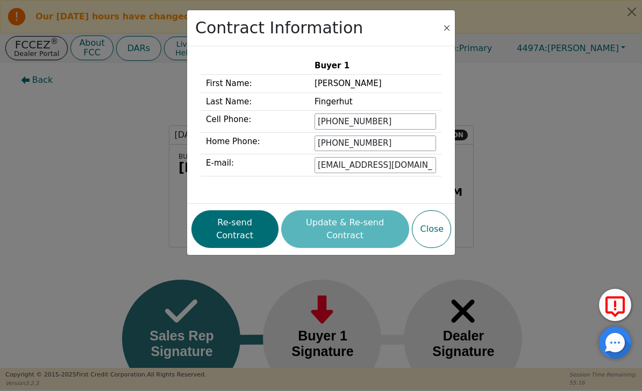
click at [451, 25] on button "Close" at bounding box center [447, 28] width 11 height 11
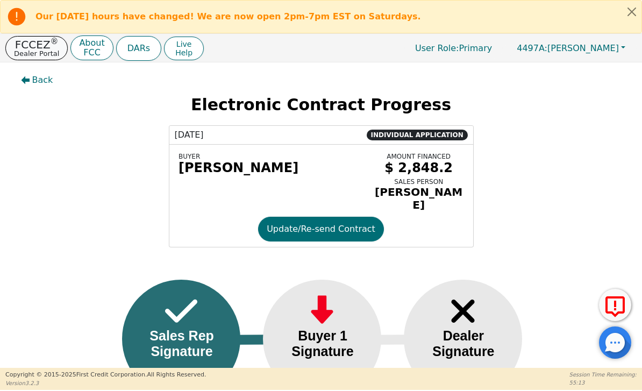
click at [33, 52] on p "Dealer Portal" at bounding box center [36, 53] width 45 height 7
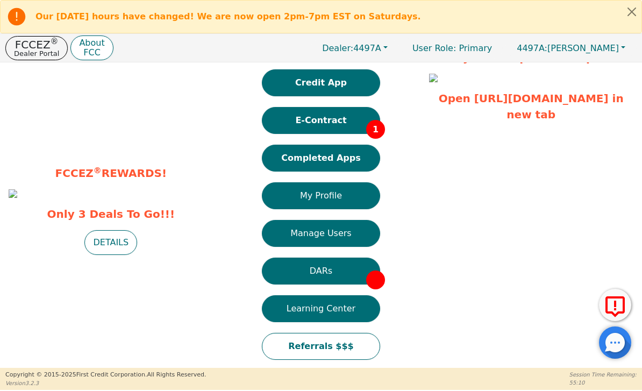
scroll to position [56, 0]
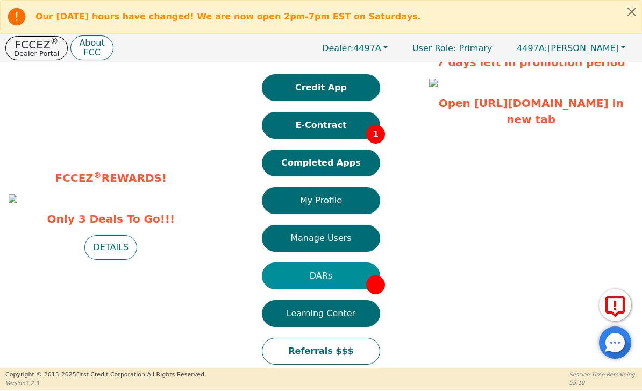
click at [335, 263] on button "DARs" at bounding box center [321, 276] width 118 height 27
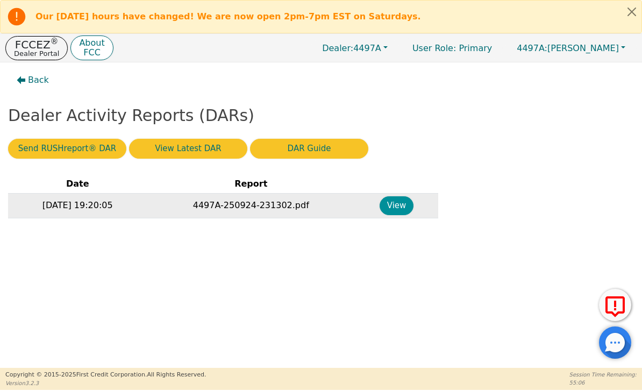
click at [405, 211] on button "View" at bounding box center [397, 205] width 34 height 19
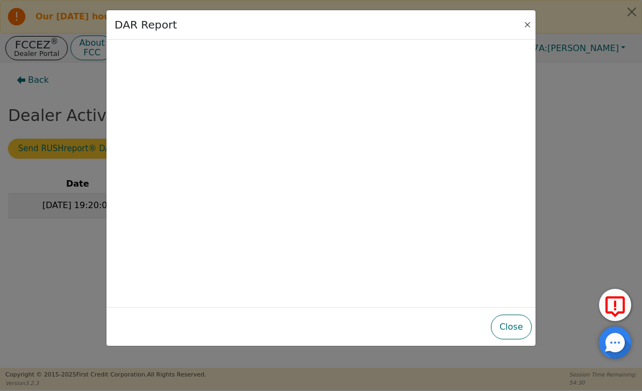
click at [532, 22] on button "Close" at bounding box center [527, 24] width 11 height 11
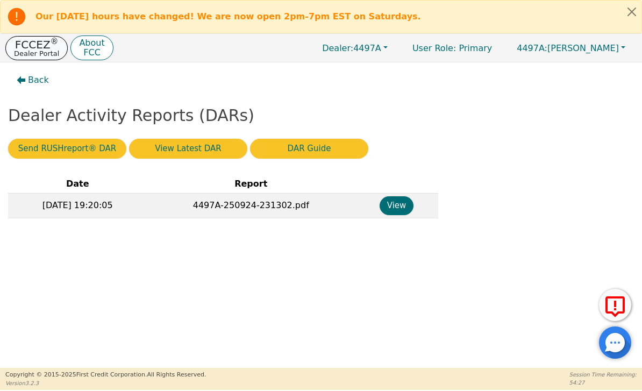
click at [48, 52] on p "Dealer Portal" at bounding box center [36, 53] width 45 height 7
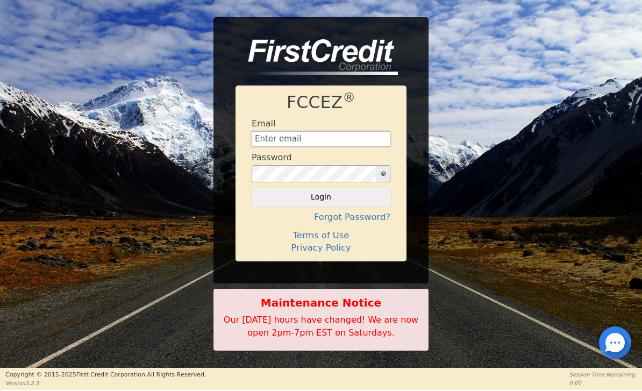
click at [345, 142] on input "text" at bounding box center [321, 139] width 139 height 16
type input "Bentleyb@hocking.edu"
click at [321, 197] on button "Login" at bounding box center [321, 197] width 139 height 18
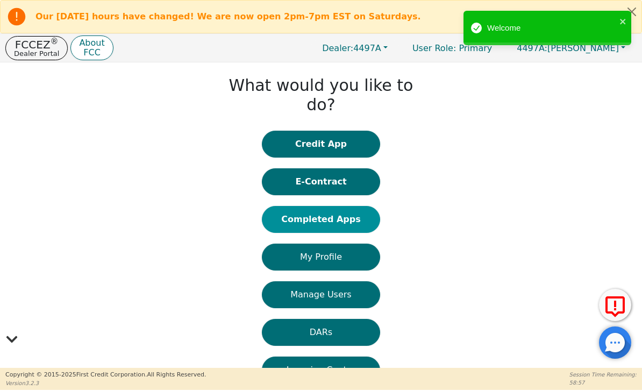
click at [359, 207] on button "Completed Apps" at bounding box center [321, 219] width 118 height 27
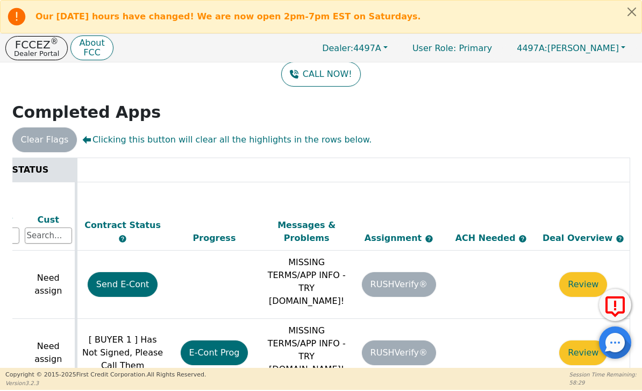
scroll to position [0, 555]
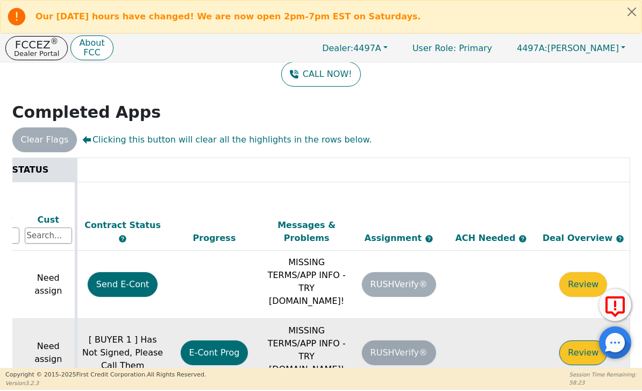
click at [578, 341] on button "Review" at bounding box center [584, 353] width 48 height 25
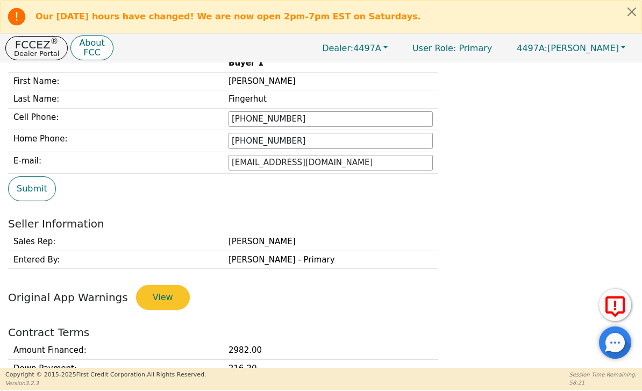
type input "[PHONE_NUMBER]"
type input "[EMAIL_ADDRESS][DOMAIN_NAME]"
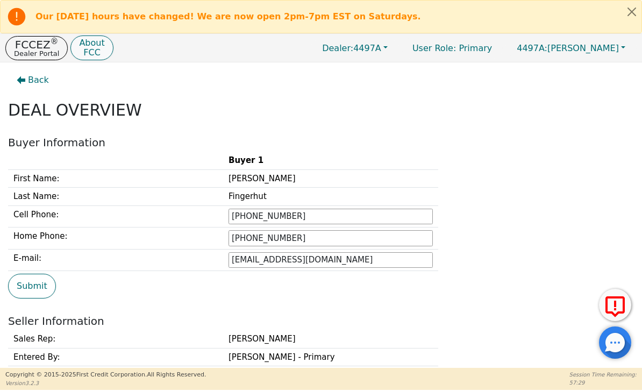
click at [81, 44] on p "About" at bounding box center [91, 43] width 25 height 9
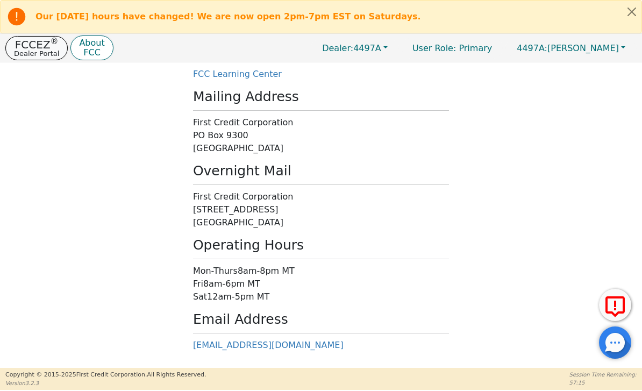
click at [38, 56] on p "Dealer Portal" at bounding box center [36, 53] width 45 height 7
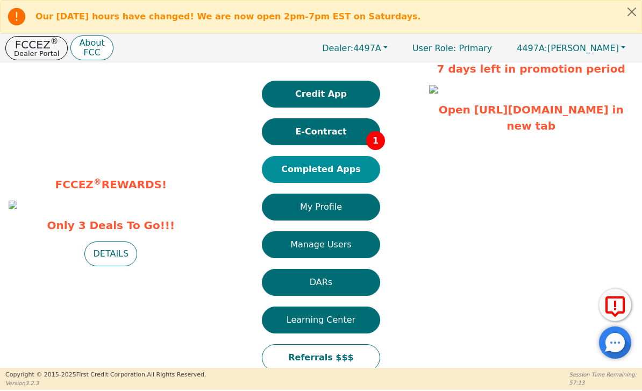
click at [354, 156] on button "Completed Apps" at bounding box center [321, 169] width 118 height 27
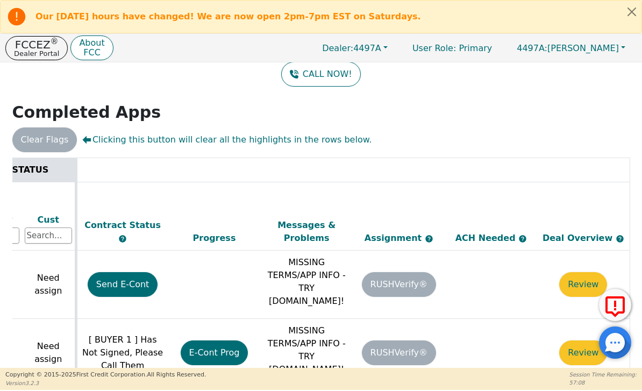
scroll to position [0, 555]
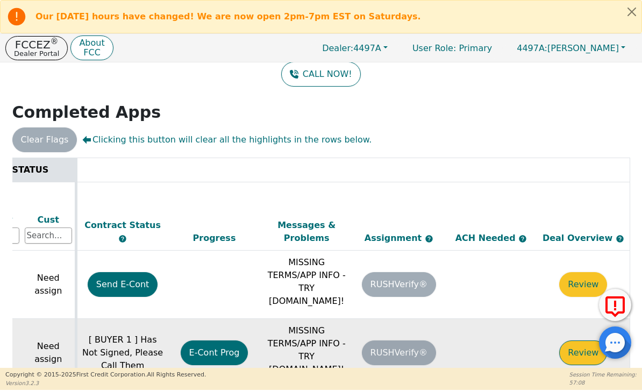
click at [582, 341] on button "Review" at bounding box center [584, 353] width 48 height 25
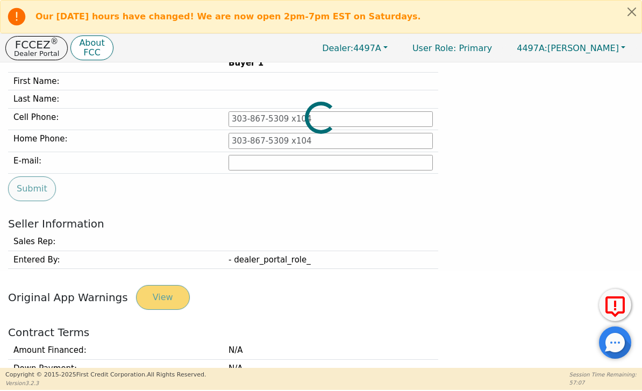
type input "[PHONE_NUMBER]"
type input "[EMAIL_ADDRESS][DOMAIN_NAME]"
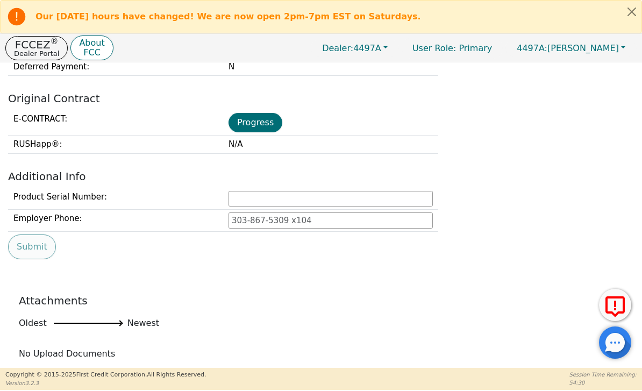
scroll to position [538, 0]
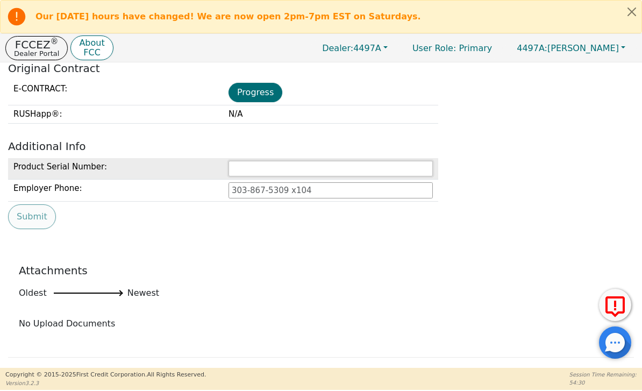
click at [415, 171] on input "text" at bounding box center [331, 169] width 204 height 16
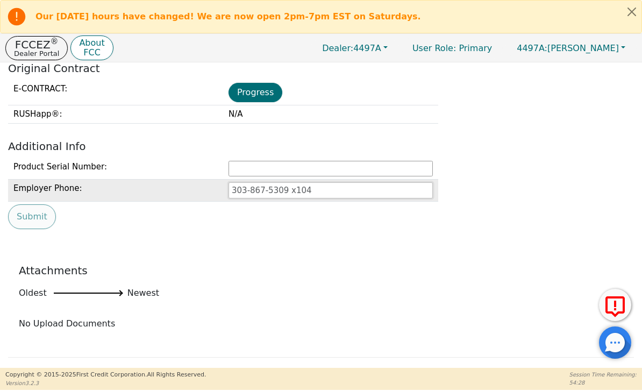
click at [401, 186] on input "tel" at bounding box center [331, 190] width 204 height 16
click at [406, 188] on input "tel" at bounding box center [331, 190] width 204 height 16
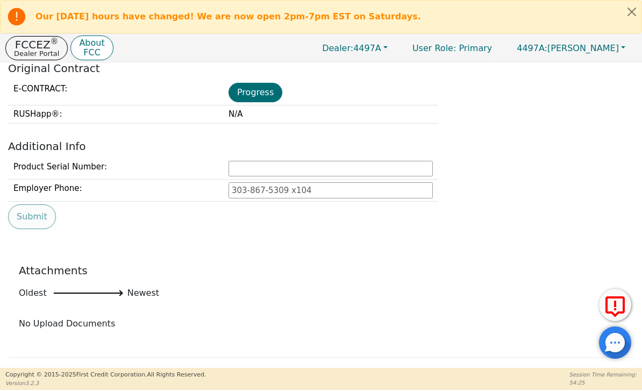
click at [507, 277] on div "Attachments Oldest Newest No Upload Documents" at bounding box center [321, 305] width 626 height 104
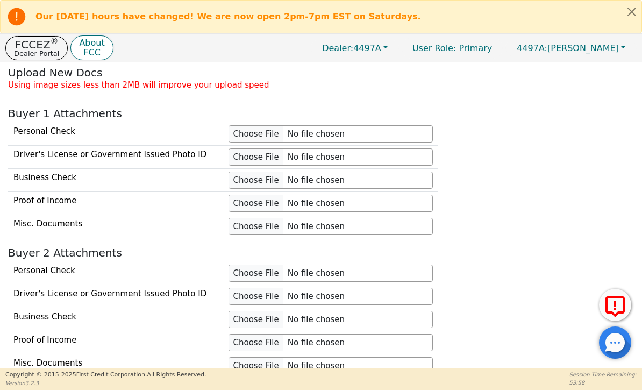
scroll to position [844, 0]
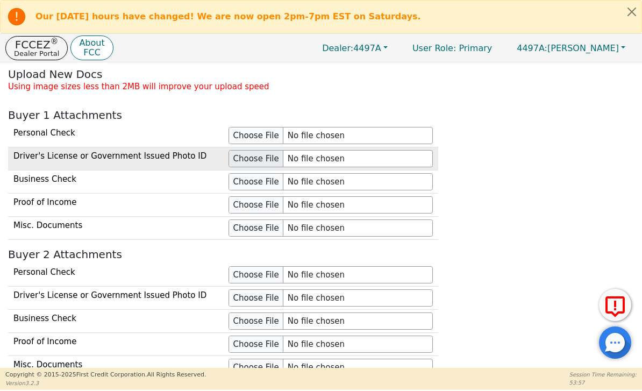
click at [266, 160] on input "file" at bounding box center [331, 158] width 204 height 17
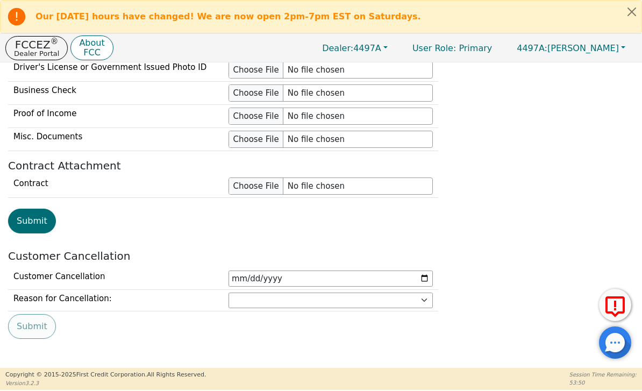
scroll to position [1135, 0]
click at [35, 218] on button "Submit" at bounding box center [32, 221] width 48 height 25
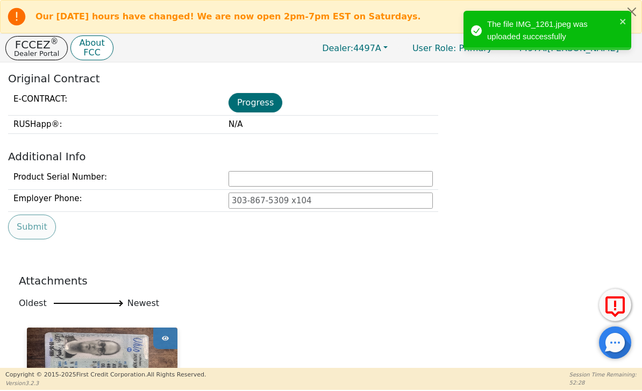
scroll to position [520, 0]
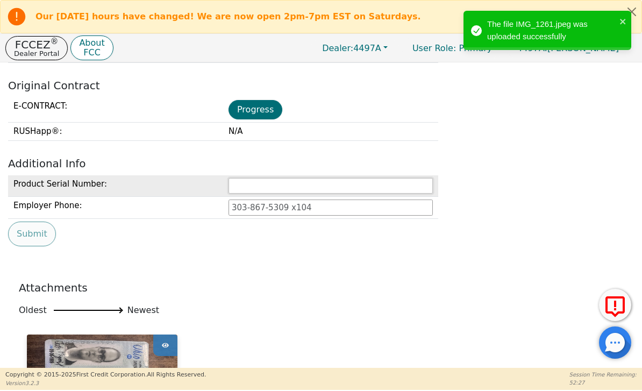
click at [413, 182] on input "text" at bounding box center [331, 186] width 204 height 16
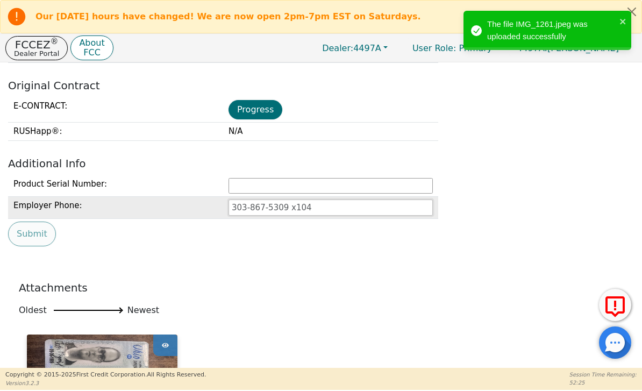
click at [326, 210] on input "tel" at bounding box center [331, 208] width 204 height 16
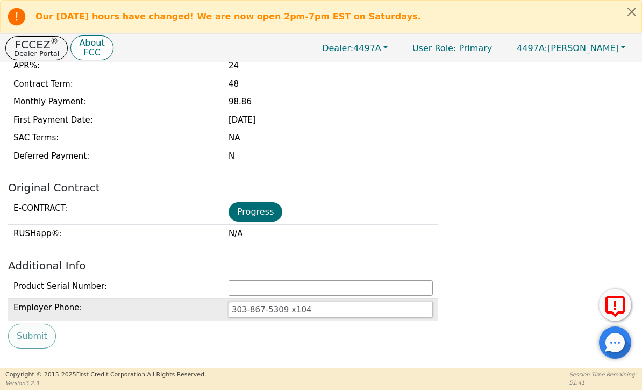
scroll to position [450, 0]
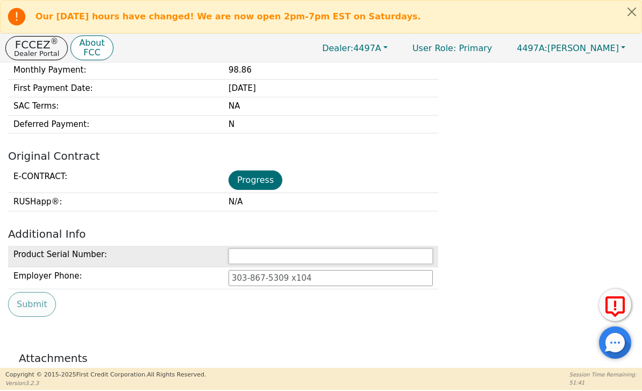
click at [327, 259] on input "text" at bounding box center [331, 257] width 204 height 16
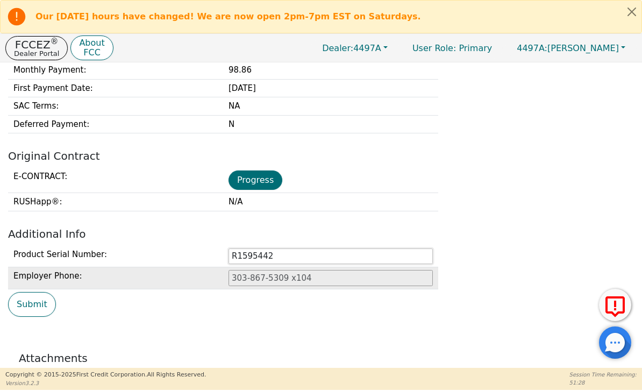
type input "R1595442"
click at [299, 277] on input "tel" at bounding box center [331, 278] width 204 height 16
type input "7"
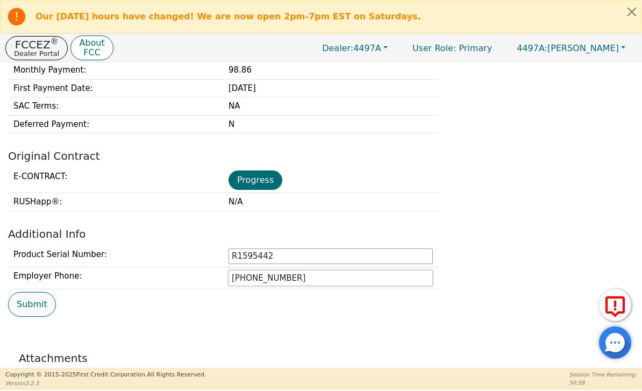
type input "614-885-5387"
click at [35, 299] on button "Submit" at bounding box center [32, 304] width 48 height 25
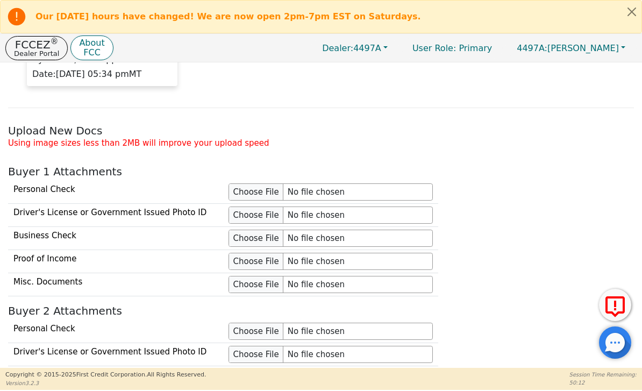
scroll to position [919, 0]
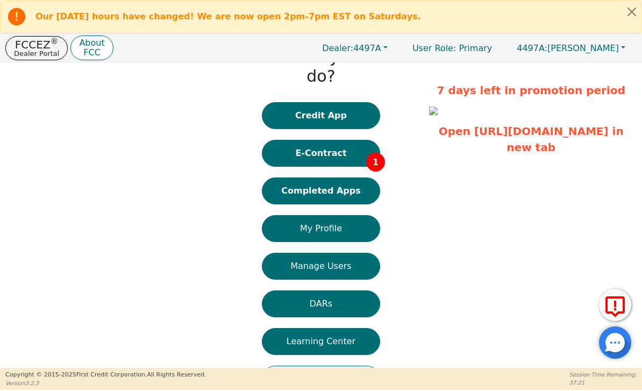
scroll to position [28, 0]
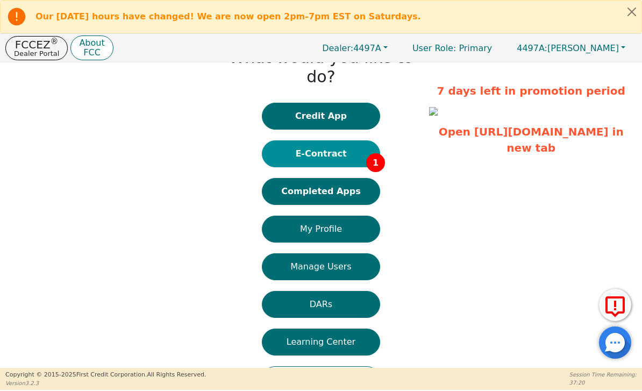
click at [344, 140] on button "E-Contract 1" at bounding box center [321, 153] width 118 height 27
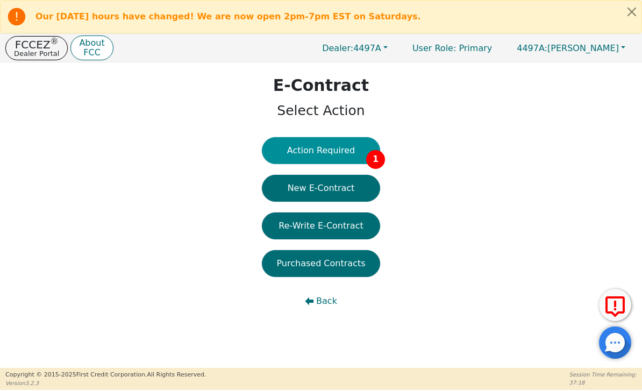
click at [363, 153] on button "Action Required 1" at bounding box center [321, 150] width 118 height 27
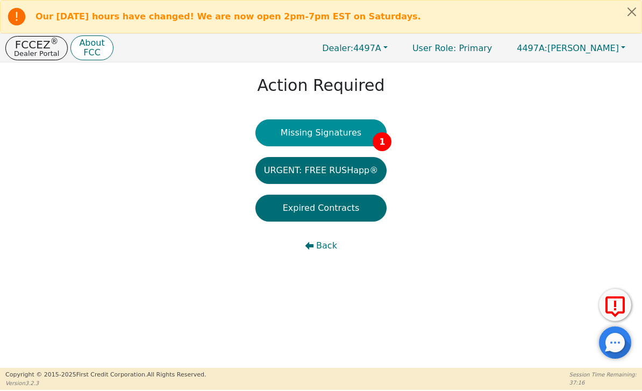
click at [356, 133] on button "Missing Signatures 1" at bounding box center [322, 132] width 132 height 27
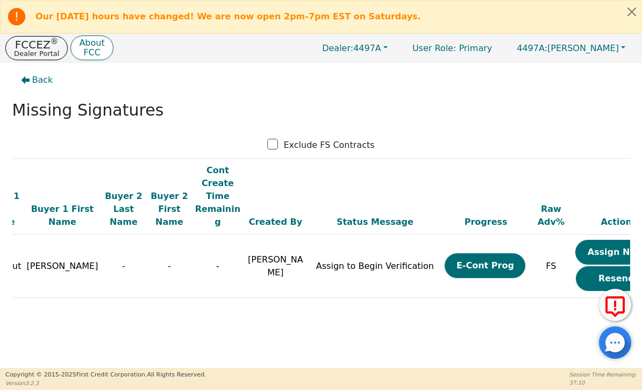
scroll to position [0, 69]
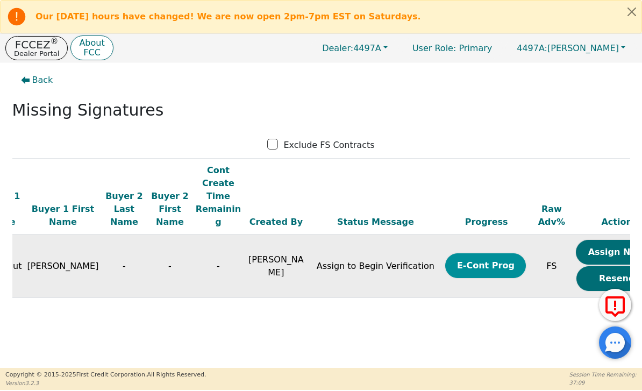
click at [473, 253] on button "E-Cont Prog" at bounding box center [486, 265] width 81 height 25
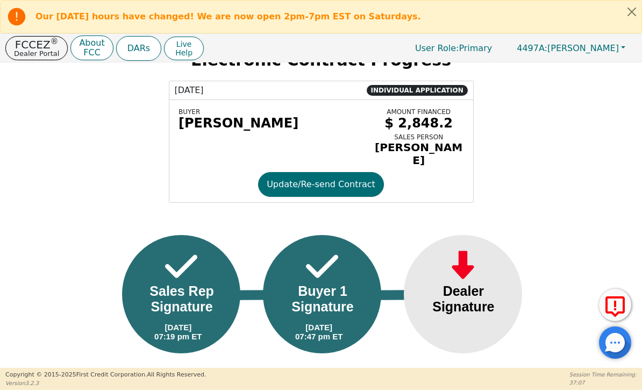
scroll to position [44, 0]
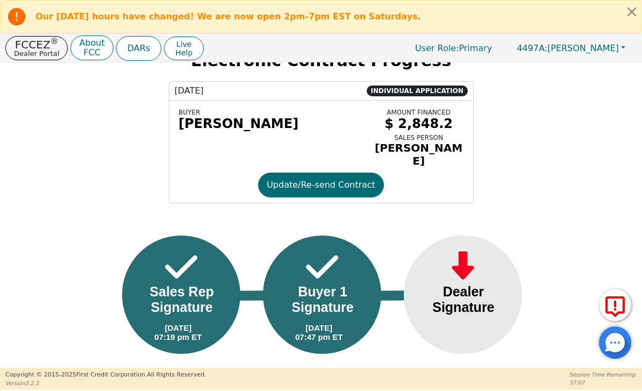
click at [478, 284] on div "Dealer Signature" at bounding box center [463, 299] width 87 height 31
click at [471, 284] on div "Dealer Signature" at bounding box center [463, 299] width 87 height 31
click at [490, 284] on div "Dealer Signature" at bounding box center [463, 299] width 87 height 31
click at [463, 291] on div "Dealer Signature" at bounding box center [463, 299] width 87 height 31
click at [468, 284] on div "Dealer Signature" at bounding box center [463, 299] width 87 height 31
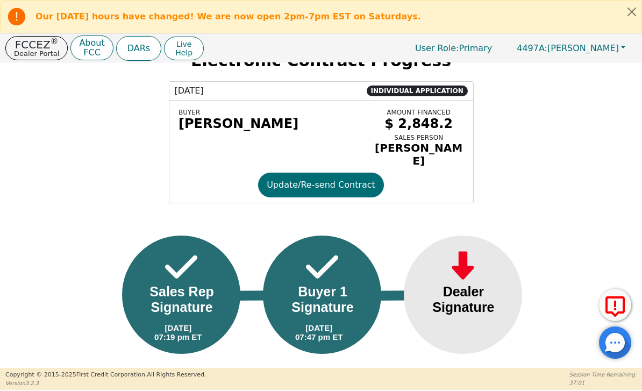
click at [469, 288] on div "Dealer Signature" at bounding box center [463, 299] width 87 height 31
click at [468, 288] on div "Dealer Signature" at bounding box center [463, 299] width 87 height 31
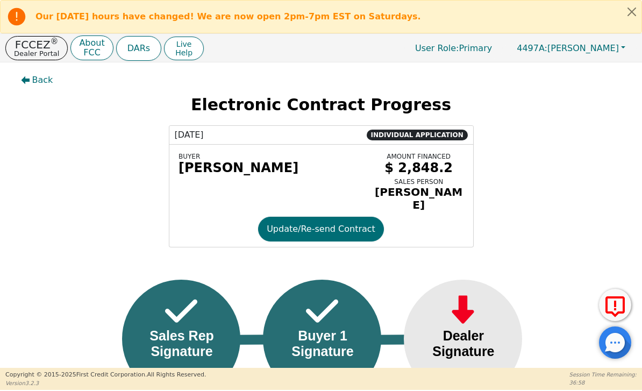
scroll to position [0, 0]
click at [45, 50] on p "Dealer Portal" at bounding box center [36, 53] width 45 height 7
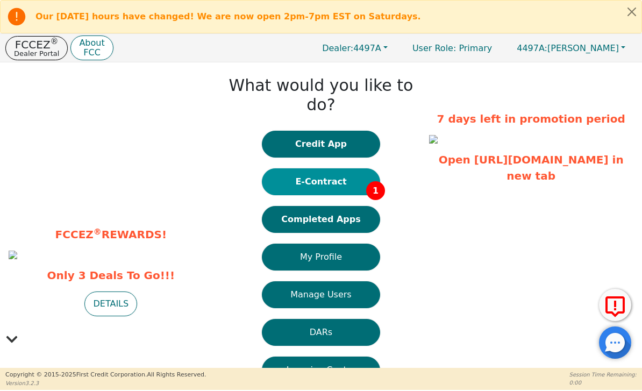
click at [349, 168] on button "E-Contract 1" at bounding box center [321, 181] width 118 height 27
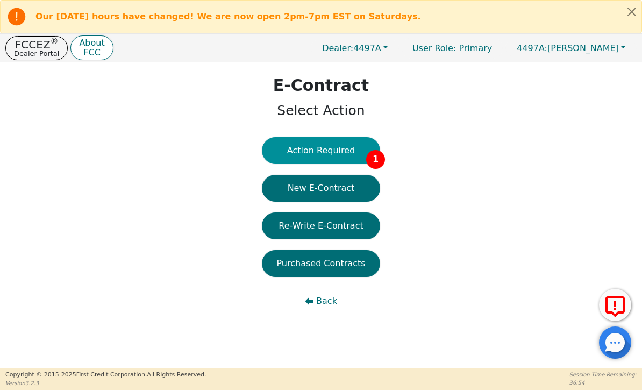
click at [363, 149] on button "Action Required 1" at bounding box center [321, 150] width 118 height 27
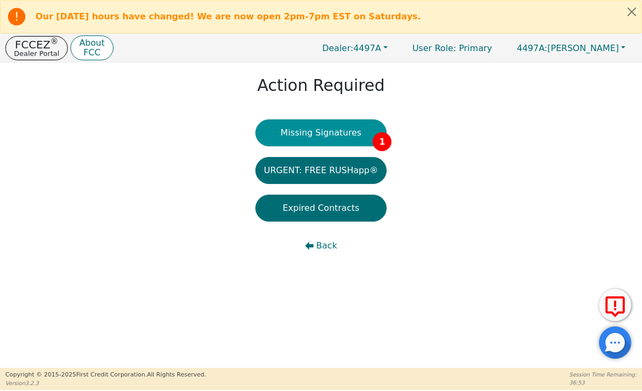
click at [353, 133] on button "Missing Signatures 1" at bounding box center [322, 132] width 132 height 27
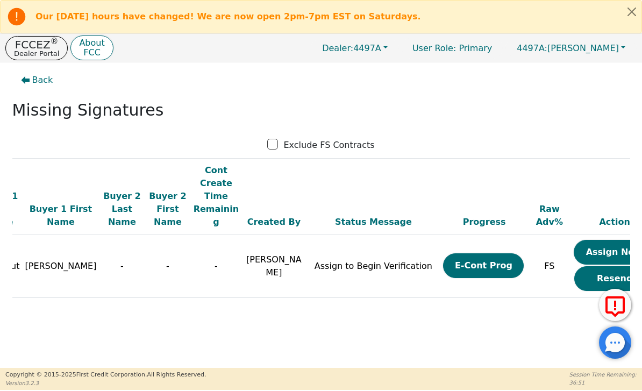
scroll to position [0, 69]
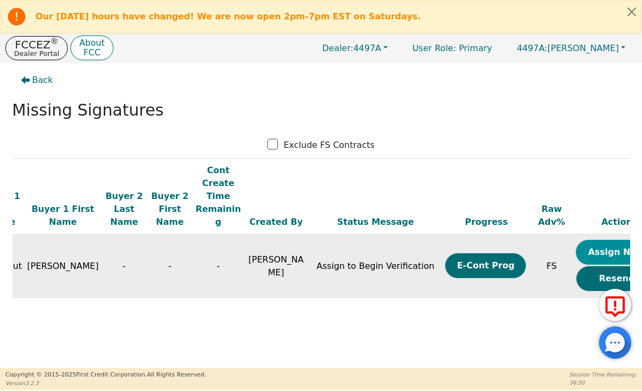
click at [603, 240] on button "Assign Now" at bounding box center [616, 252] width 81 height 25
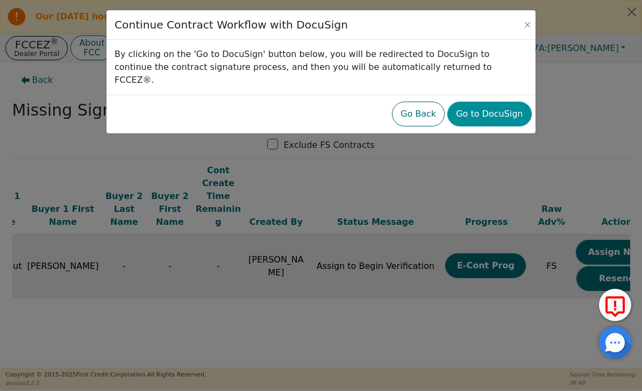
click at [515, 107] on button "Go to DocuSign" at bounding box center [490, 114] width 84 height 25
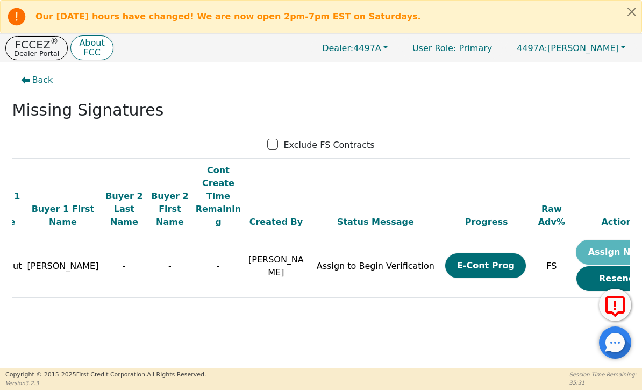
scroll to position [0, 69]
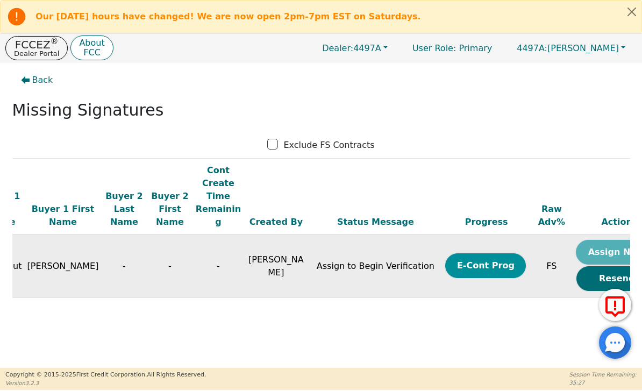
click at [476, 253] on button "E-Cont Prog" at bounding box center [486, 265] width 81 height 25
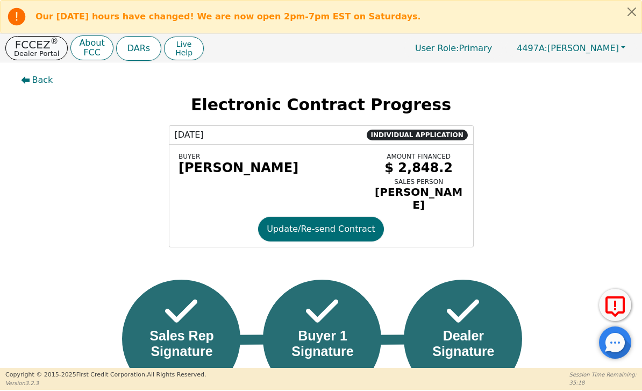
click at [38, 54] on p "Dealer Portal" at bounding box center [36, 53] width 45 height 7
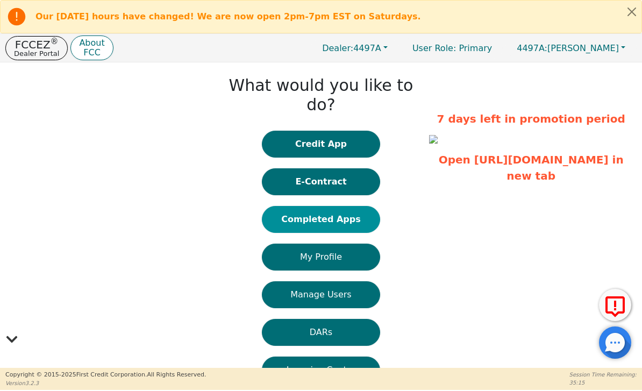
click at [341, 206] on button "Completed Apps" at bounding box center [321, 219] width 118 height 27
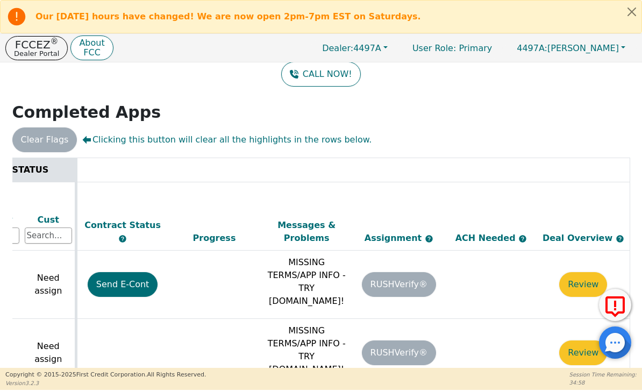
scroll to position [0, 555]
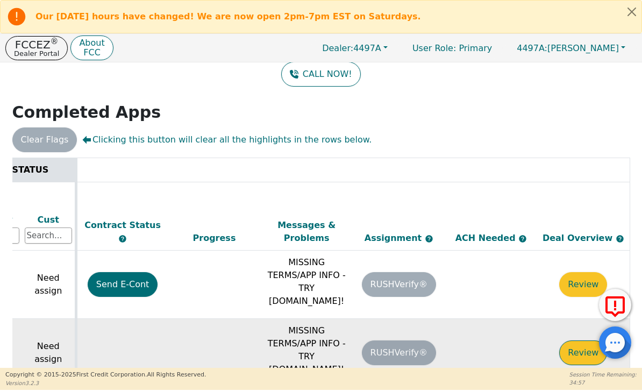
click at [578, 341] on button "Review" at bounding box center [584, 353] width 48 height 25
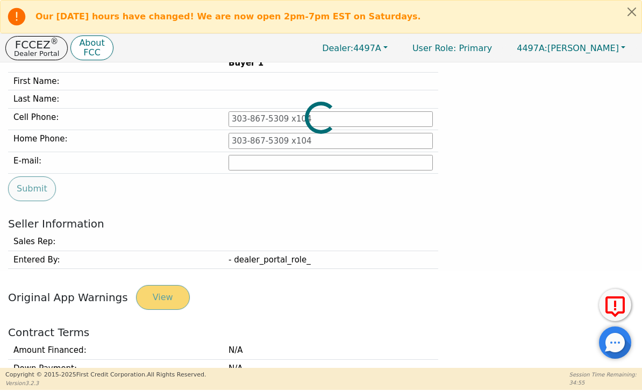
type input "[PHONE_NUMBER]"
type input "[EMAIL_ADDRESS][DOMAIN_NAME]"
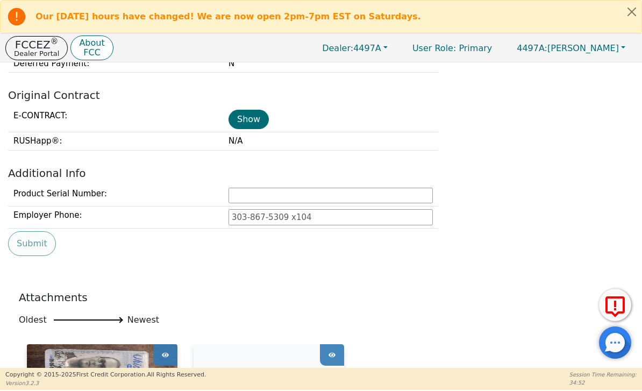
scroll to position [512, 0]
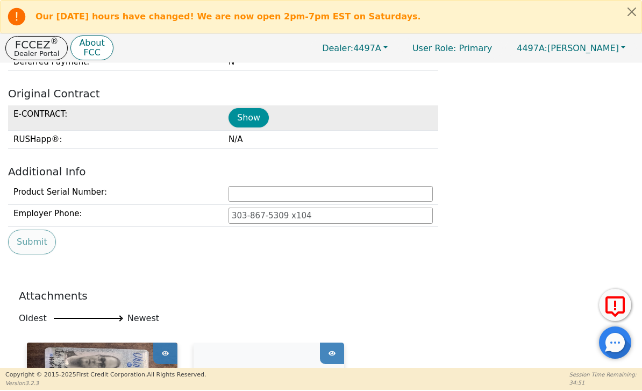
click at [257, 116] on button "Show" at bounding box center [249, 117] width 40 height 19
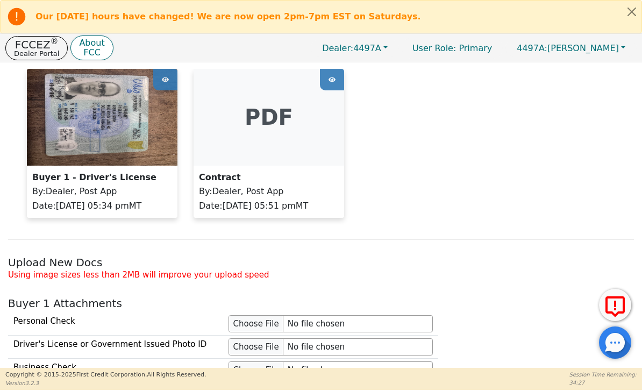
scroll to position [787, 0]
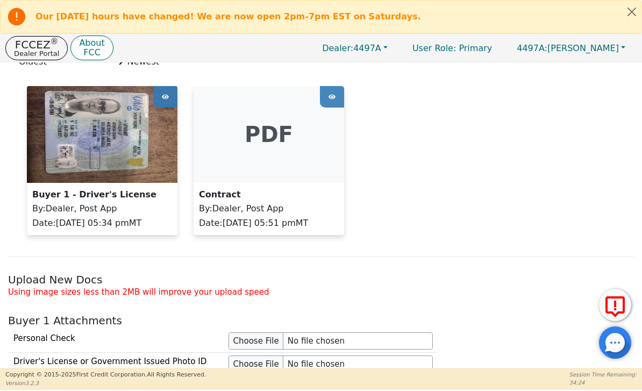
click at [573, 217] on div "Buyer 1 - Driver's License By : Dealer, Post App Date : [DATE] 05:34 pm MT pdf …" at bounding box center [321, 166] width 605 height 160
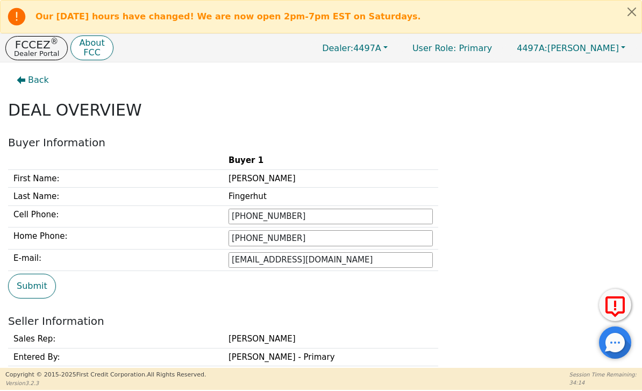
scroll to position [0, 0]
